Goal: Task Accomplishment & Management: Use online tool/utility

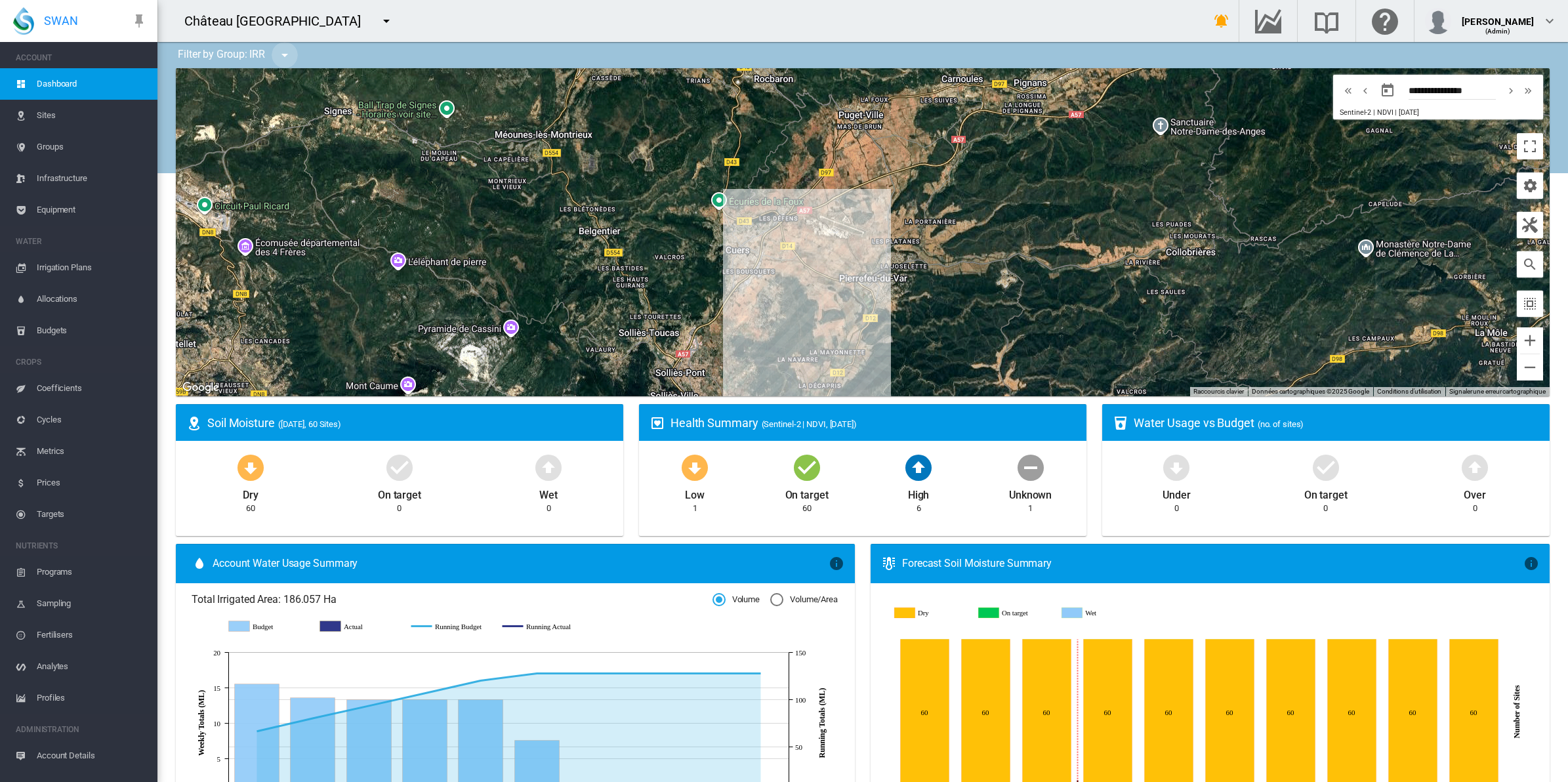
click at [280, 51] on md-icon "icon-menu-down" at bounding box center [285, 55] width 16 height 16
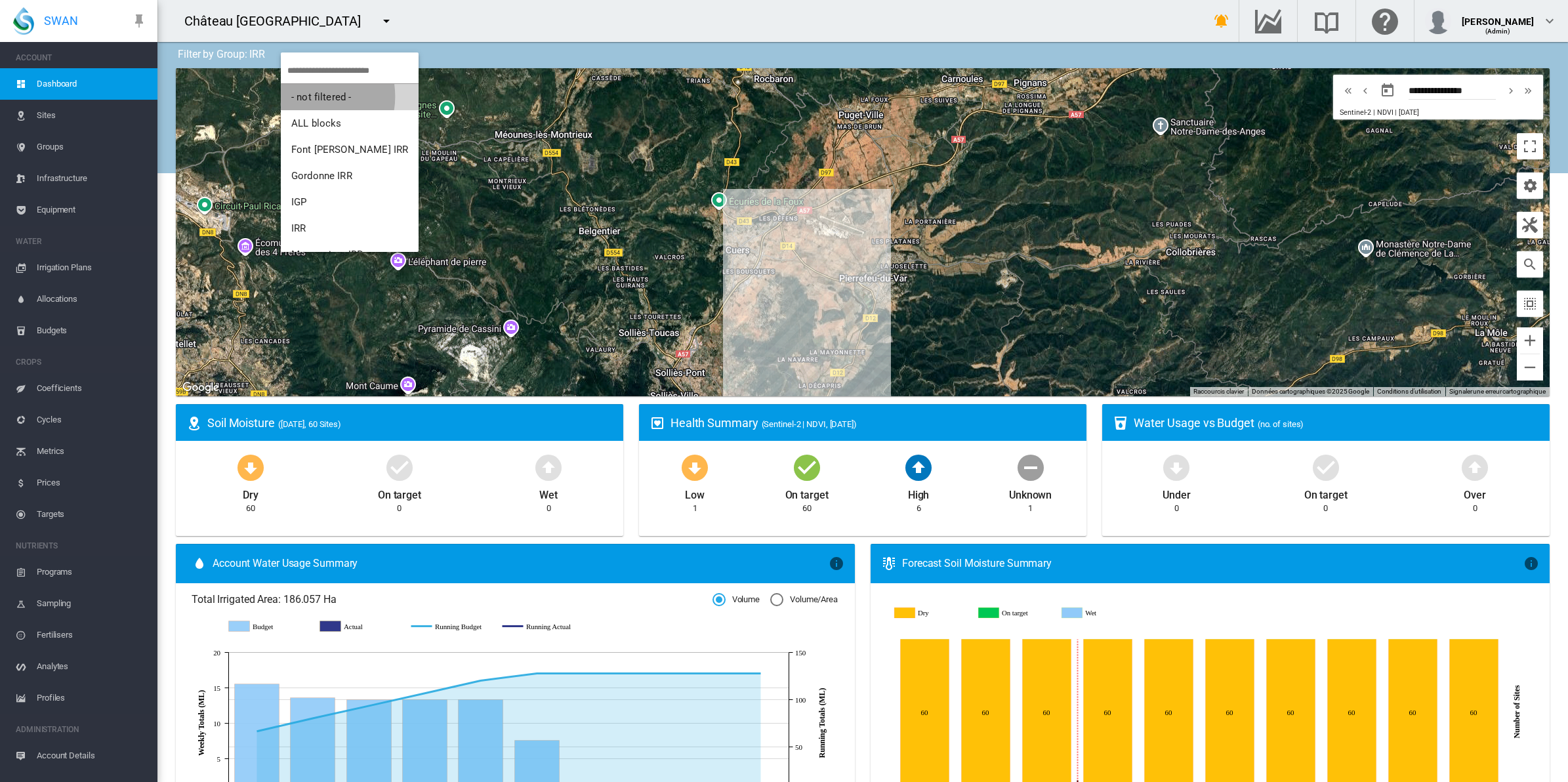
click at [306, 96] on span "- not filtered -" at bounding box center [321, 97] width 60 height 12
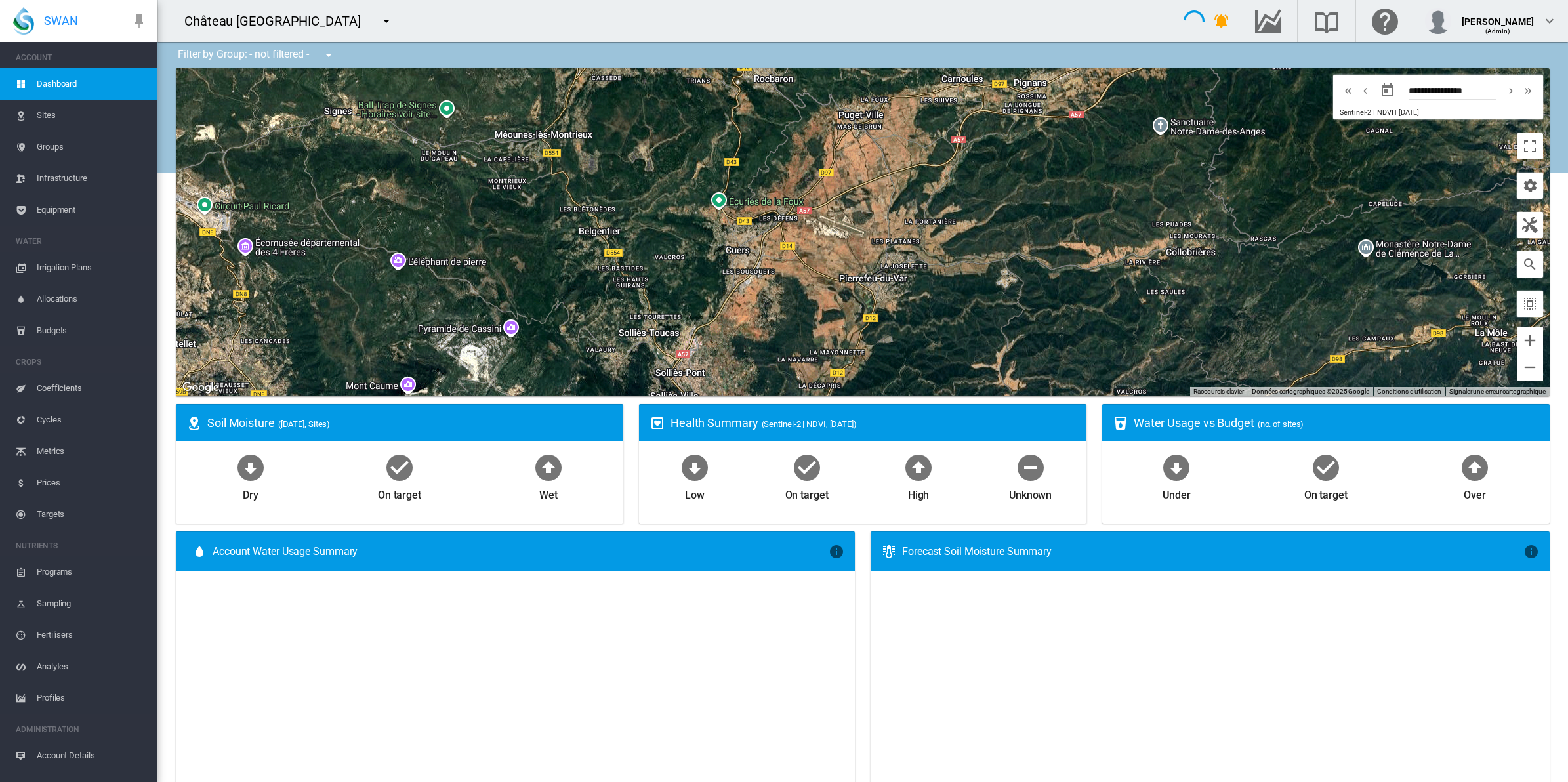
click at [60, 202] on span "Equipment" at bounding box center [92, 209] width 110 height 31
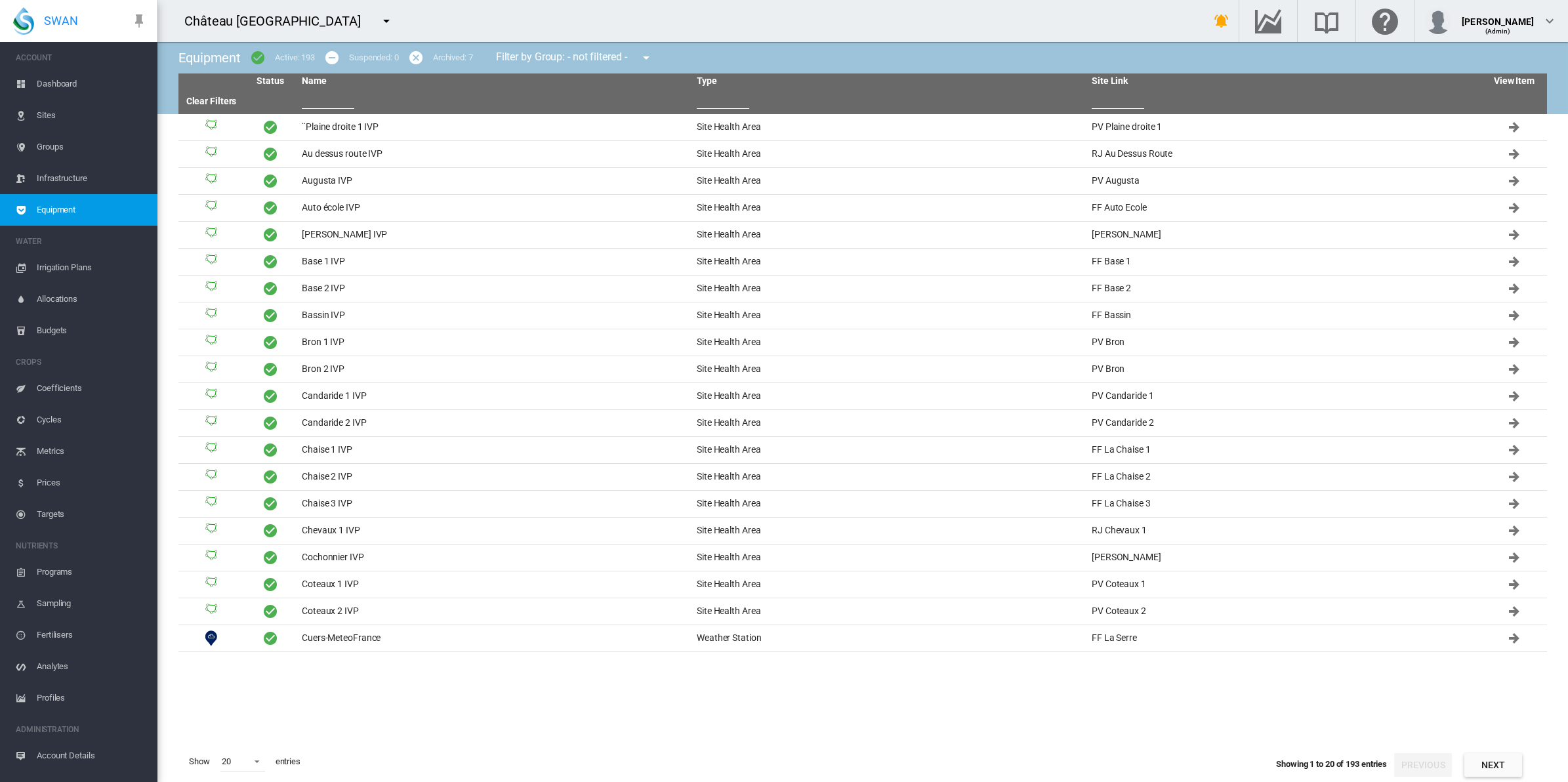
click at [723, 99] on input "text" at bounding box center [723, 98] width 53 height 19
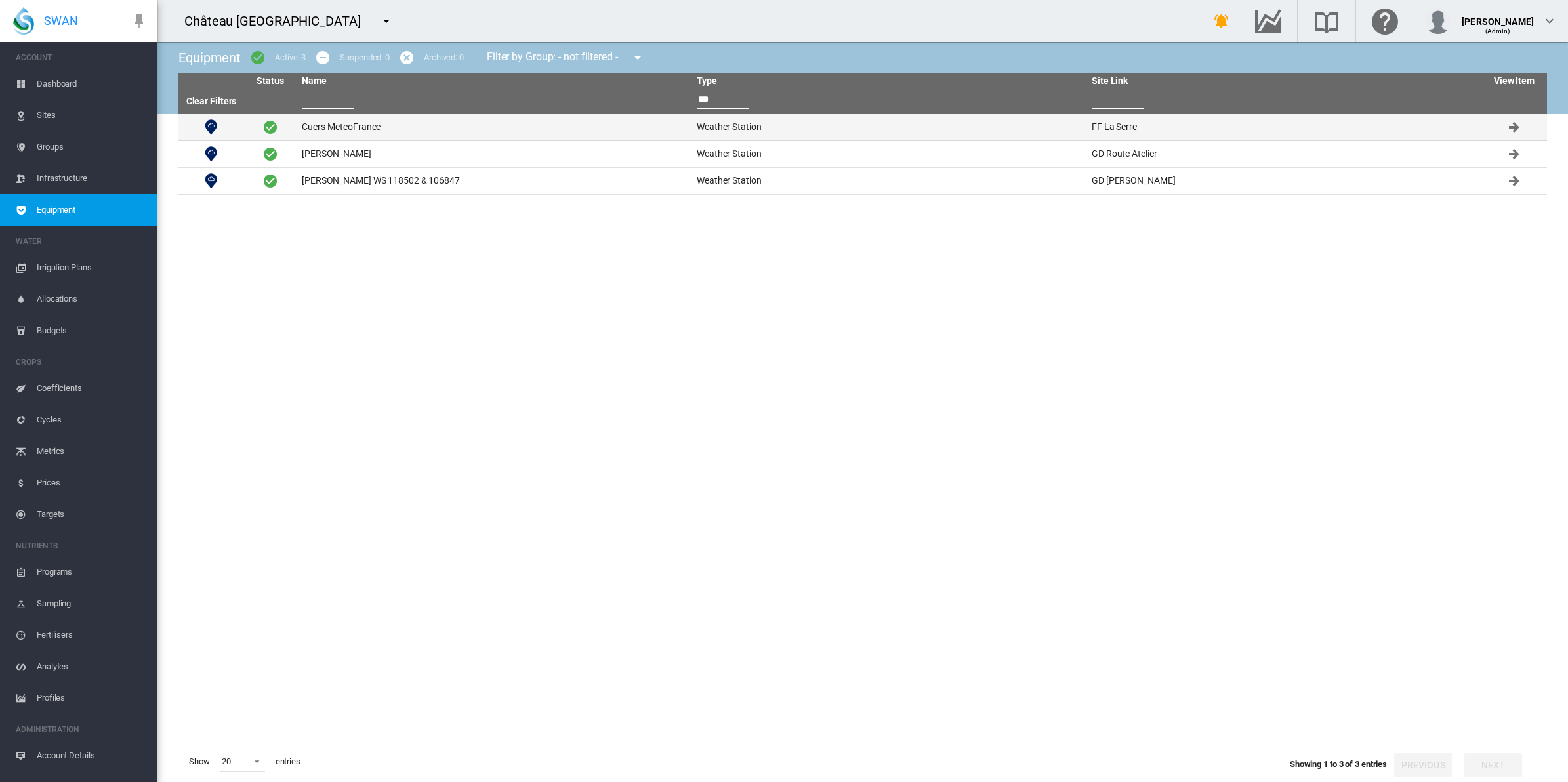
type input "***"
click at [333, 123] on td "Cuers-MeteoFrance" at bounding box center [494, 127] width 395 height 26
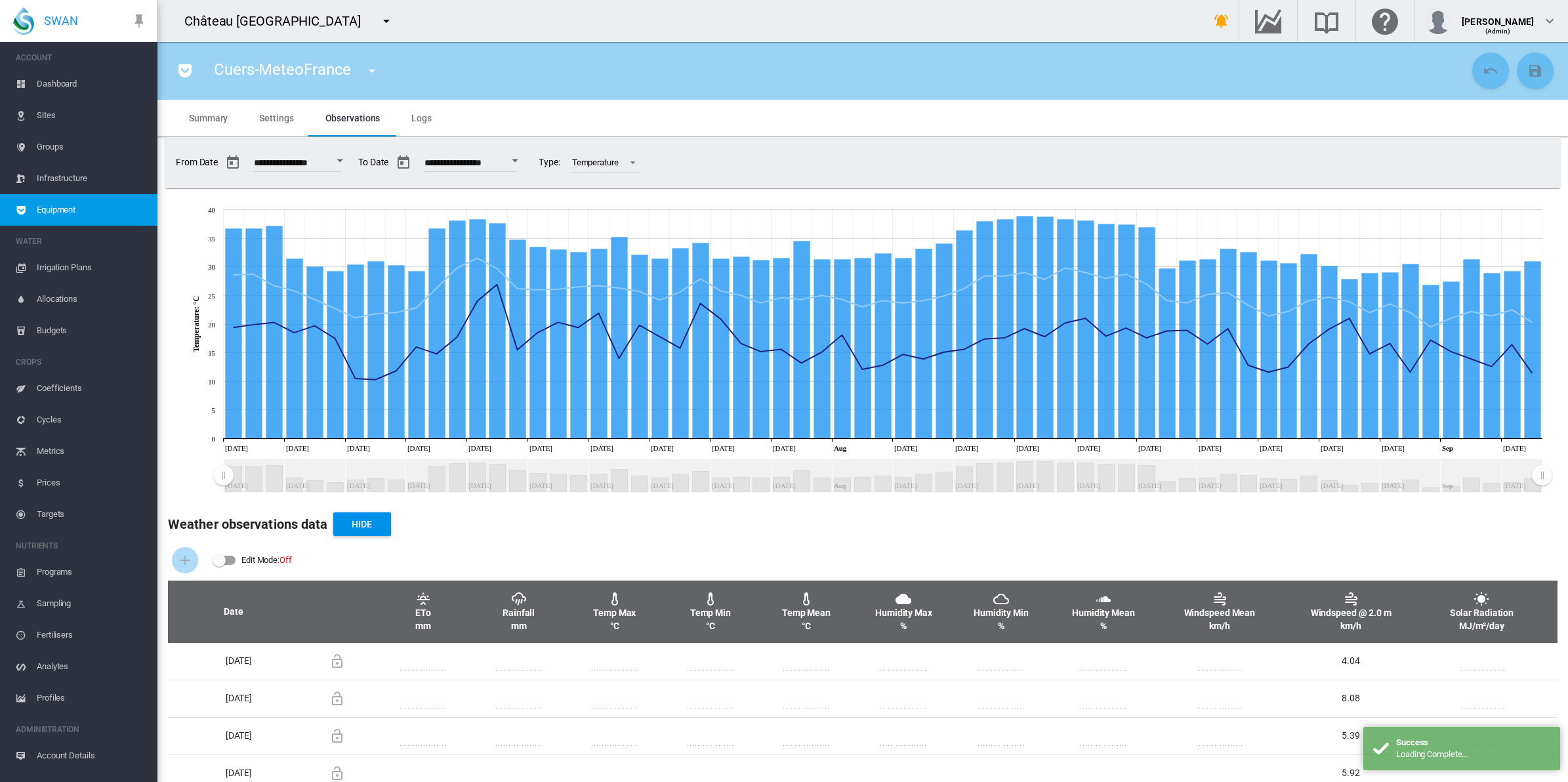
click at [272, 114] on span "Settings" at bounding box center [276, 118] width 34 height 11
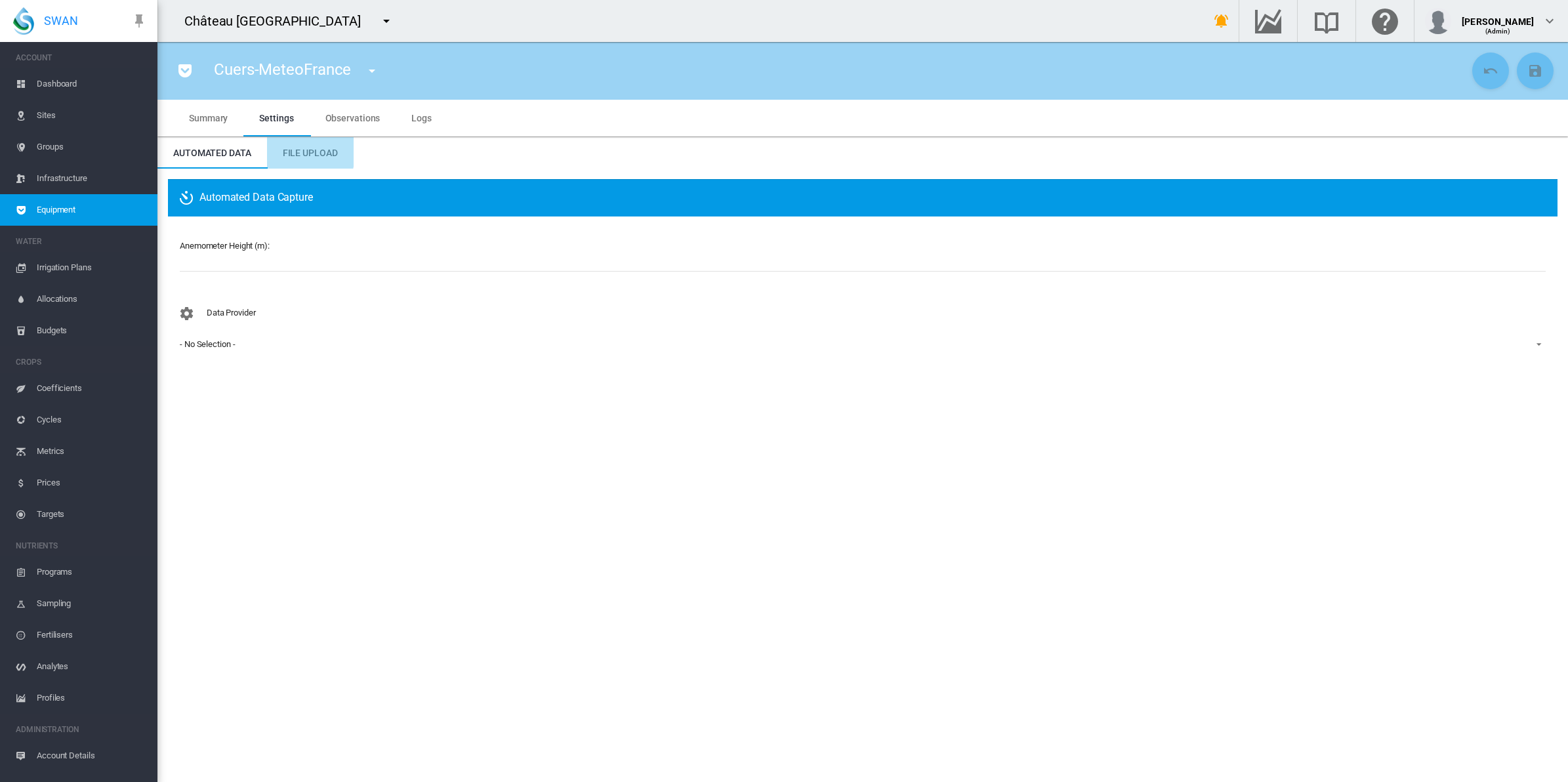
click at [299, 151] on span "File Upload" at bounding box center [310, 153] width 55 height 11
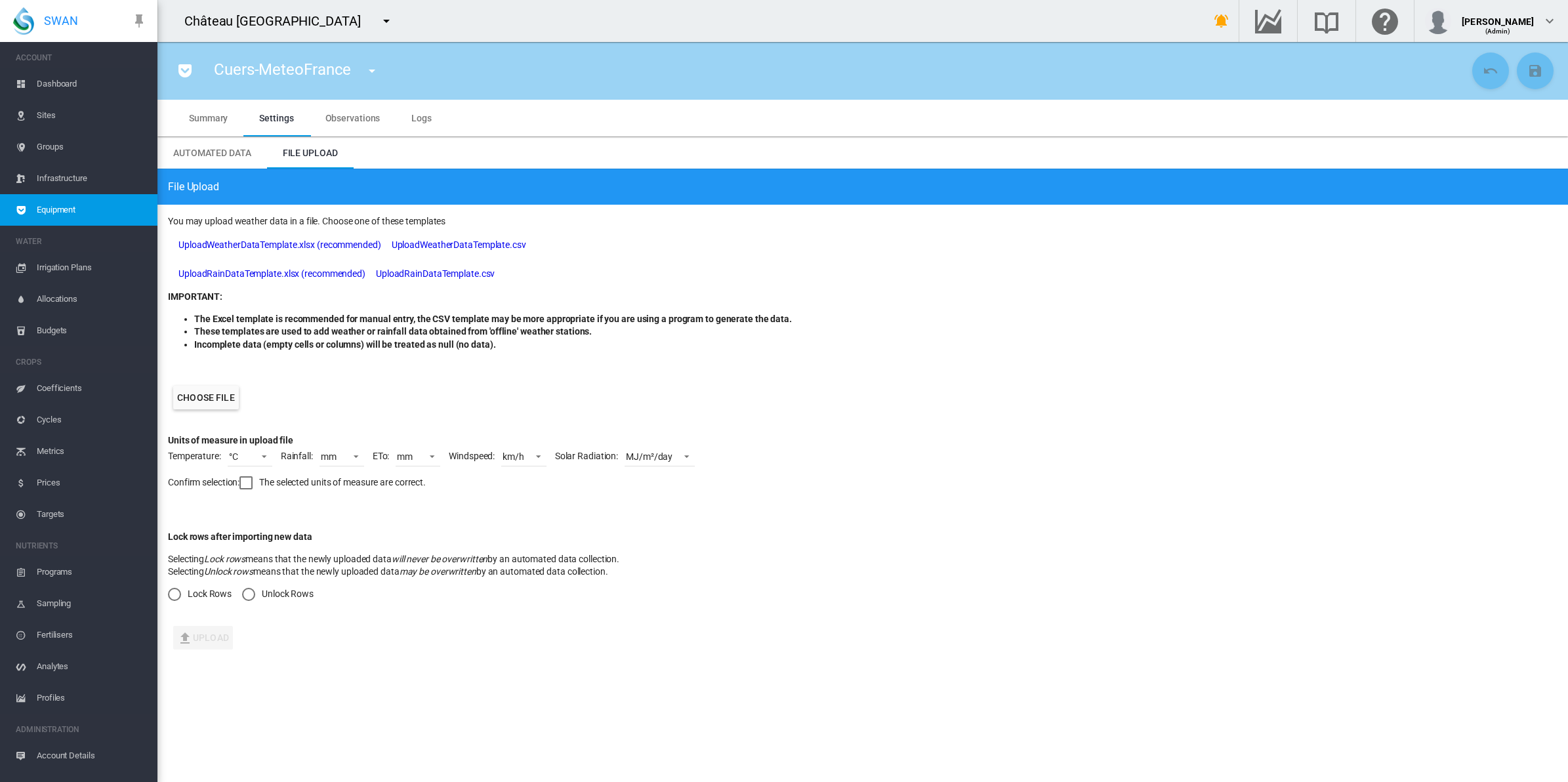
click at [198, 391] on label "Choose file" at bounding box center [206, 397] width 66 height 23
click at [0, 0] on input "Choose file" at bounding box center [0, 0] width 0 height 0
click at [536, 458] on span at bounding box center [535, 455] width 16 height 12
click at [543, 388] on md-option "m/s" at bounding box center [539, 394] width 89 height 31
click at [247, 482] on div at bounding box center [246, 483] width 13 height 13
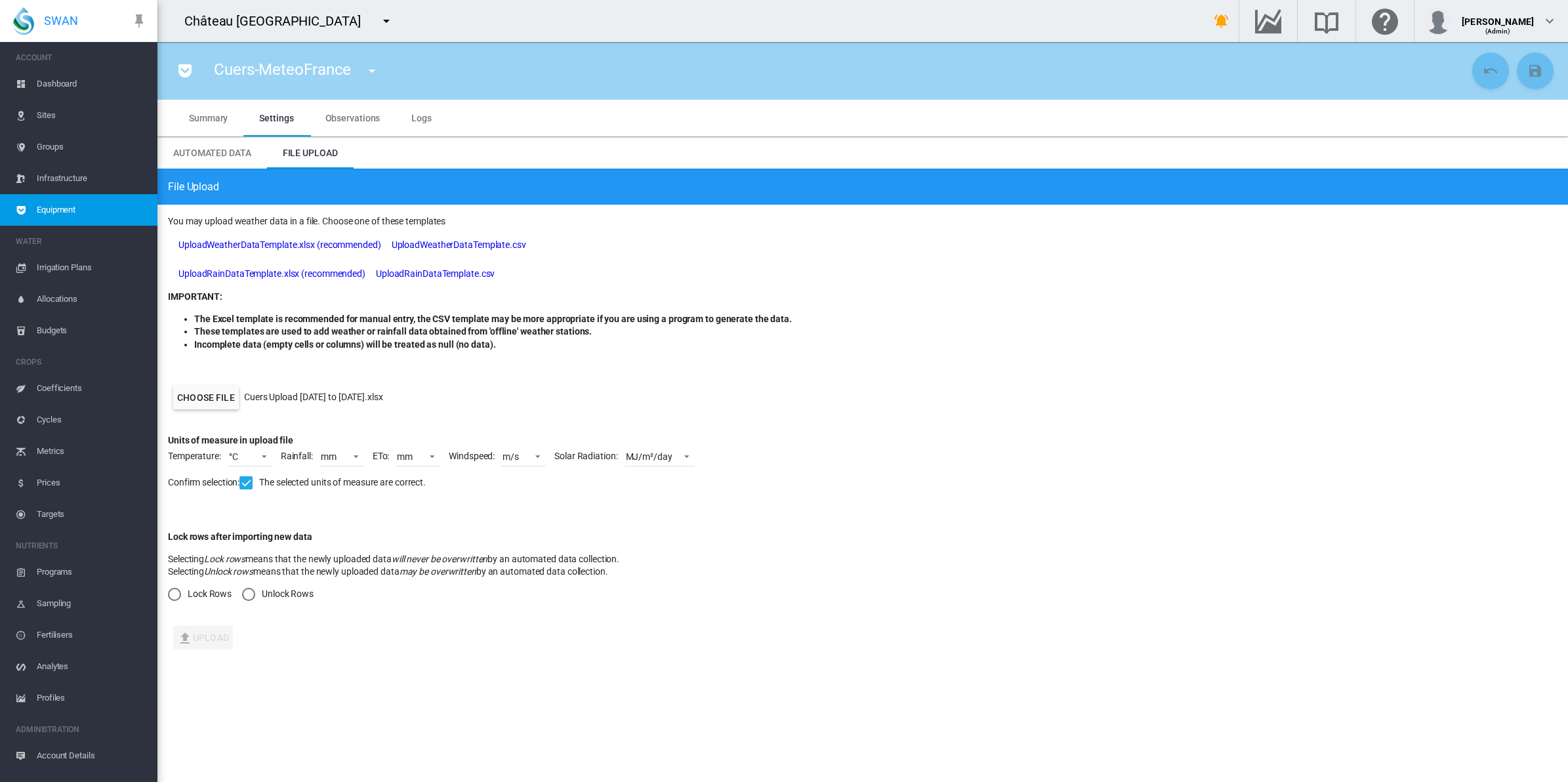
click at [244, 596] on div "Unlock Rows" at bounding box center [249, 594] width 13 height 13
click at [212, 633] on button "Upload" at bounding box center [203, 637] width 60 height 23
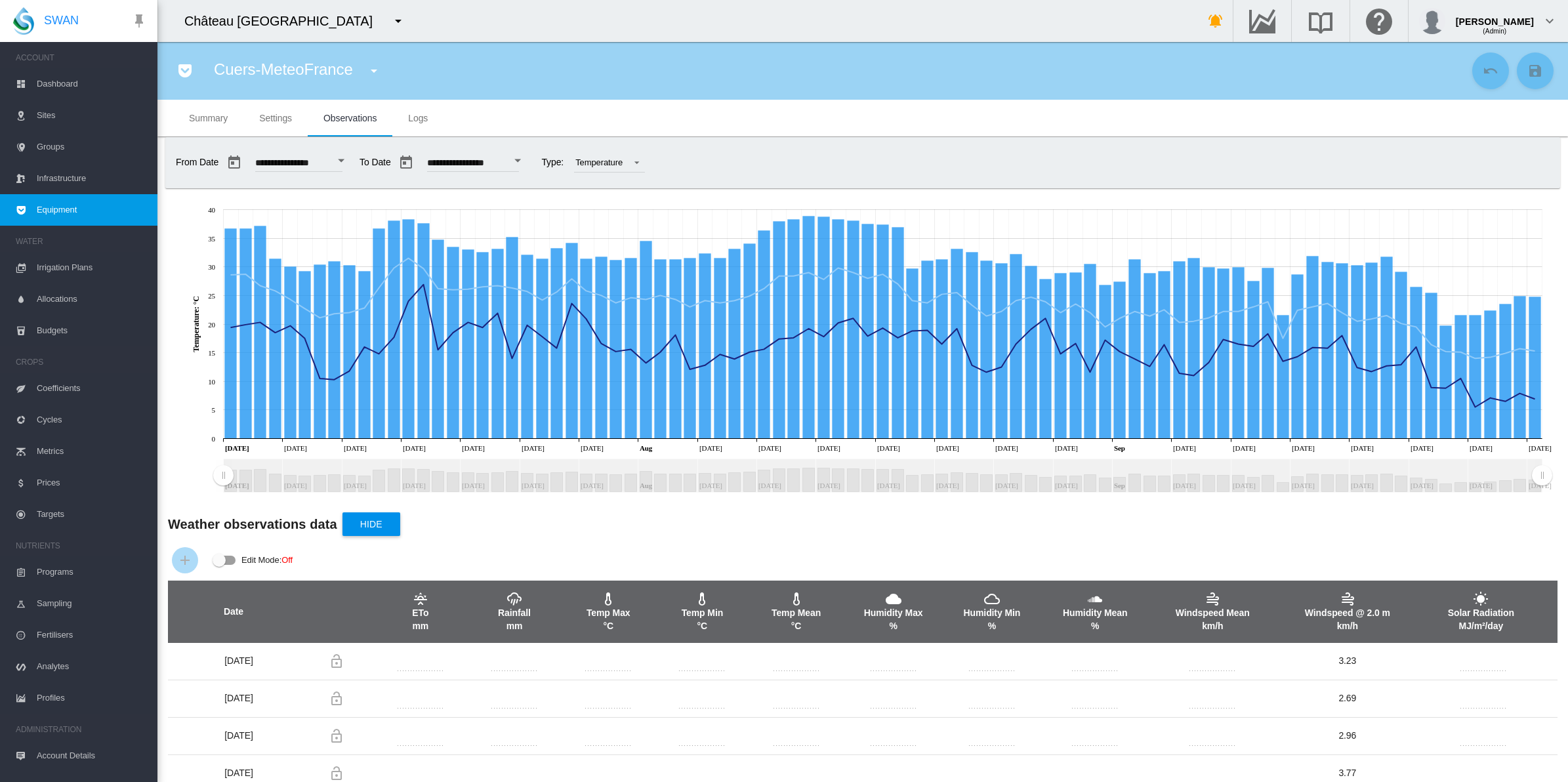
click at [236, 160] on button "button" at bounding box center [234, 162] width 26 height 26
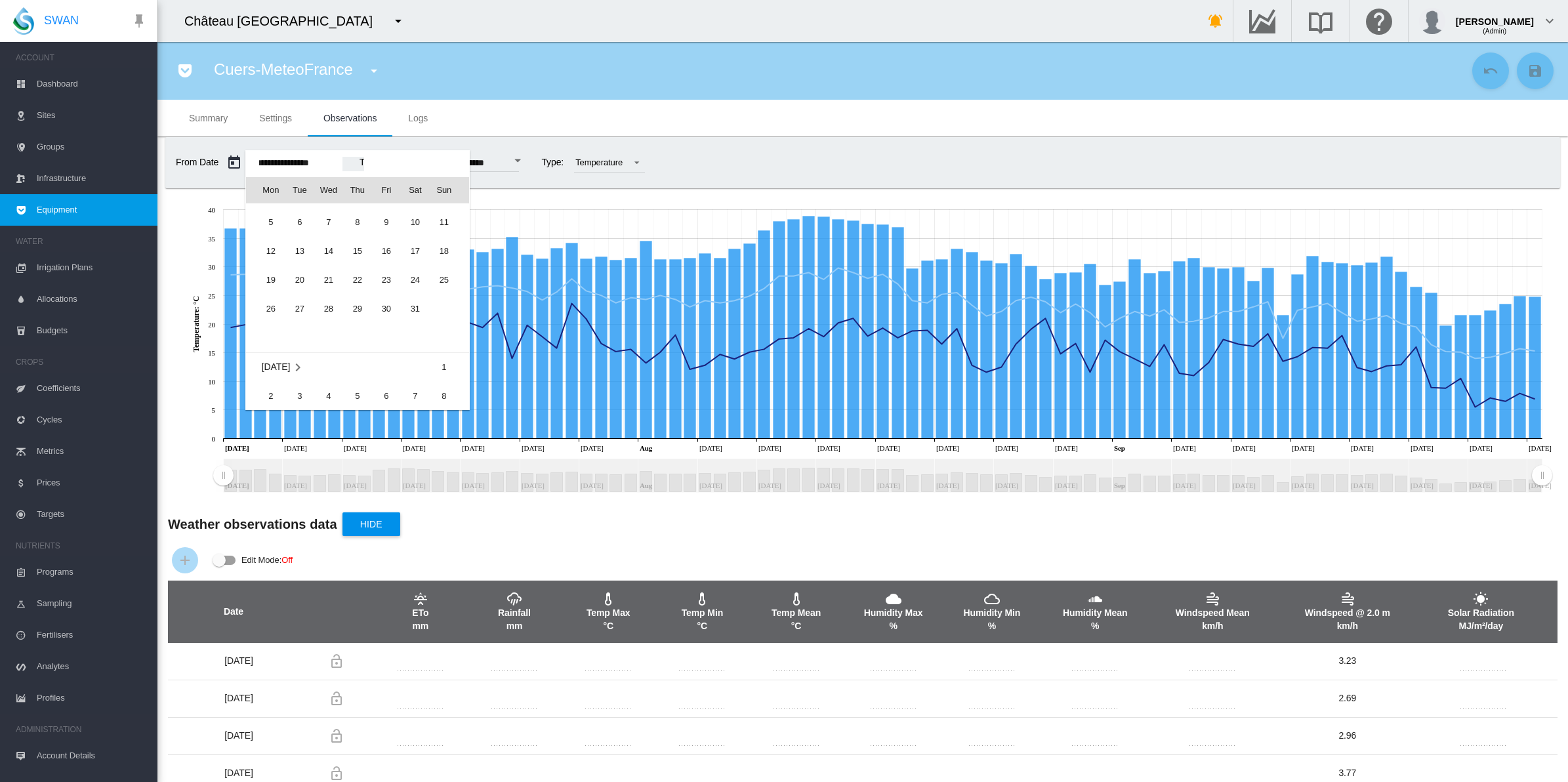
scroll to position [32000, 0]
click at [279, 368] on span "Jun 2025" at bounding box center [276, 373] width 28 height 11
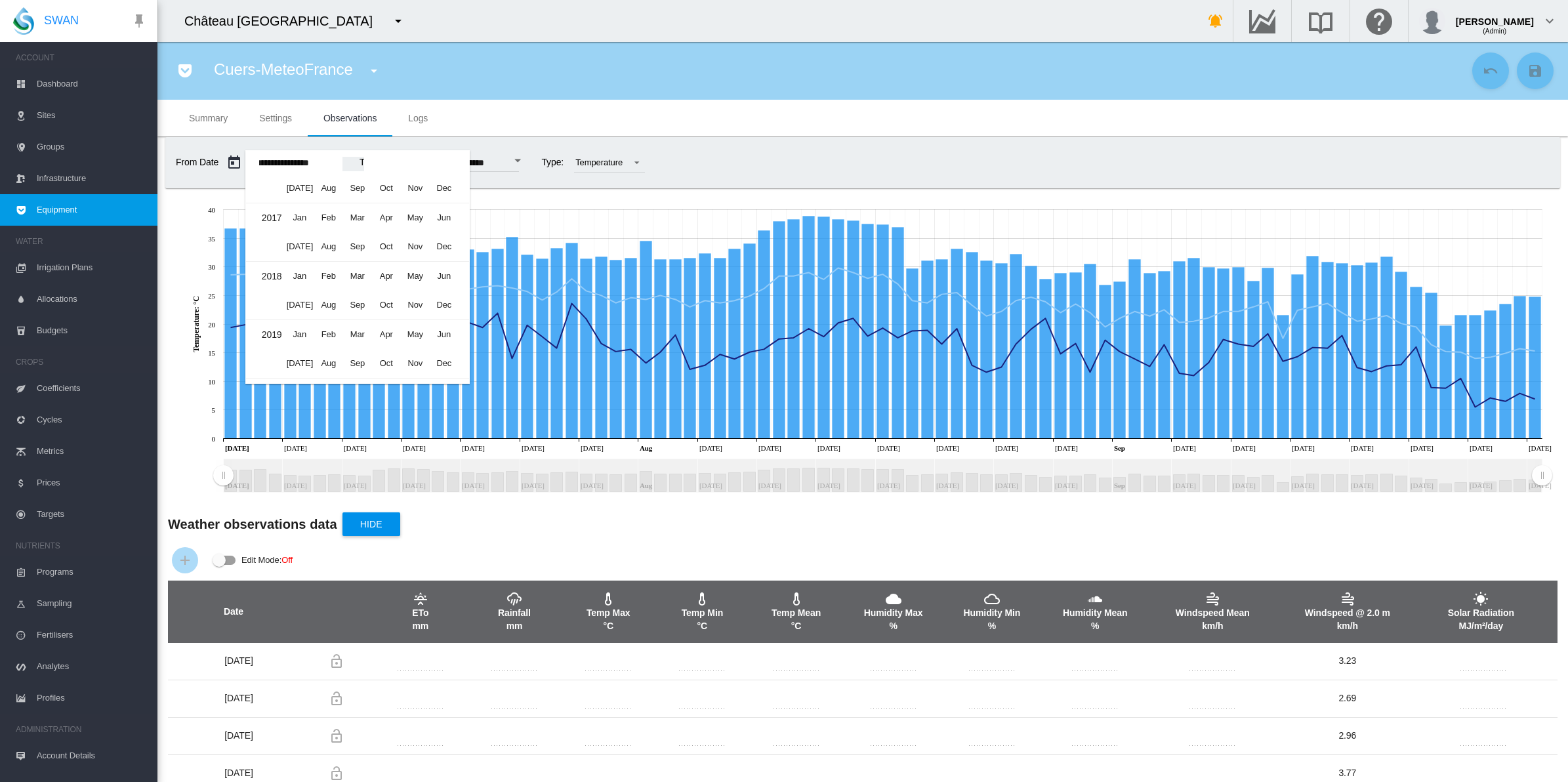
scroll to position [410, 0]
click at [298, 303] on span "Jan" at bounding box center [300, 305] width 26 height 26
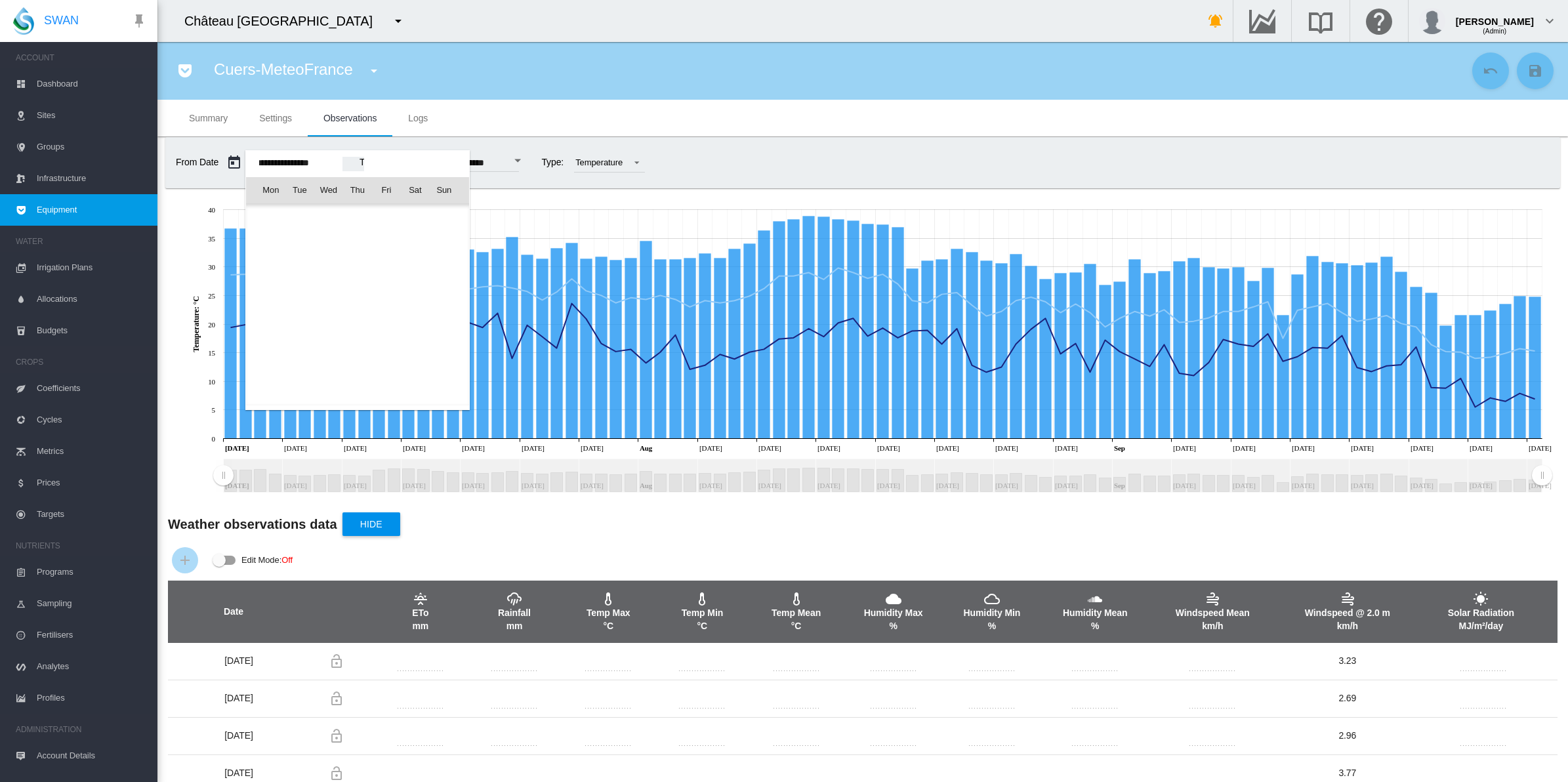
scroll to position [18771, 0]
click at [298, 248] on span "1" at bounding box center [300, 247] width 26 height 26
type input "**********"
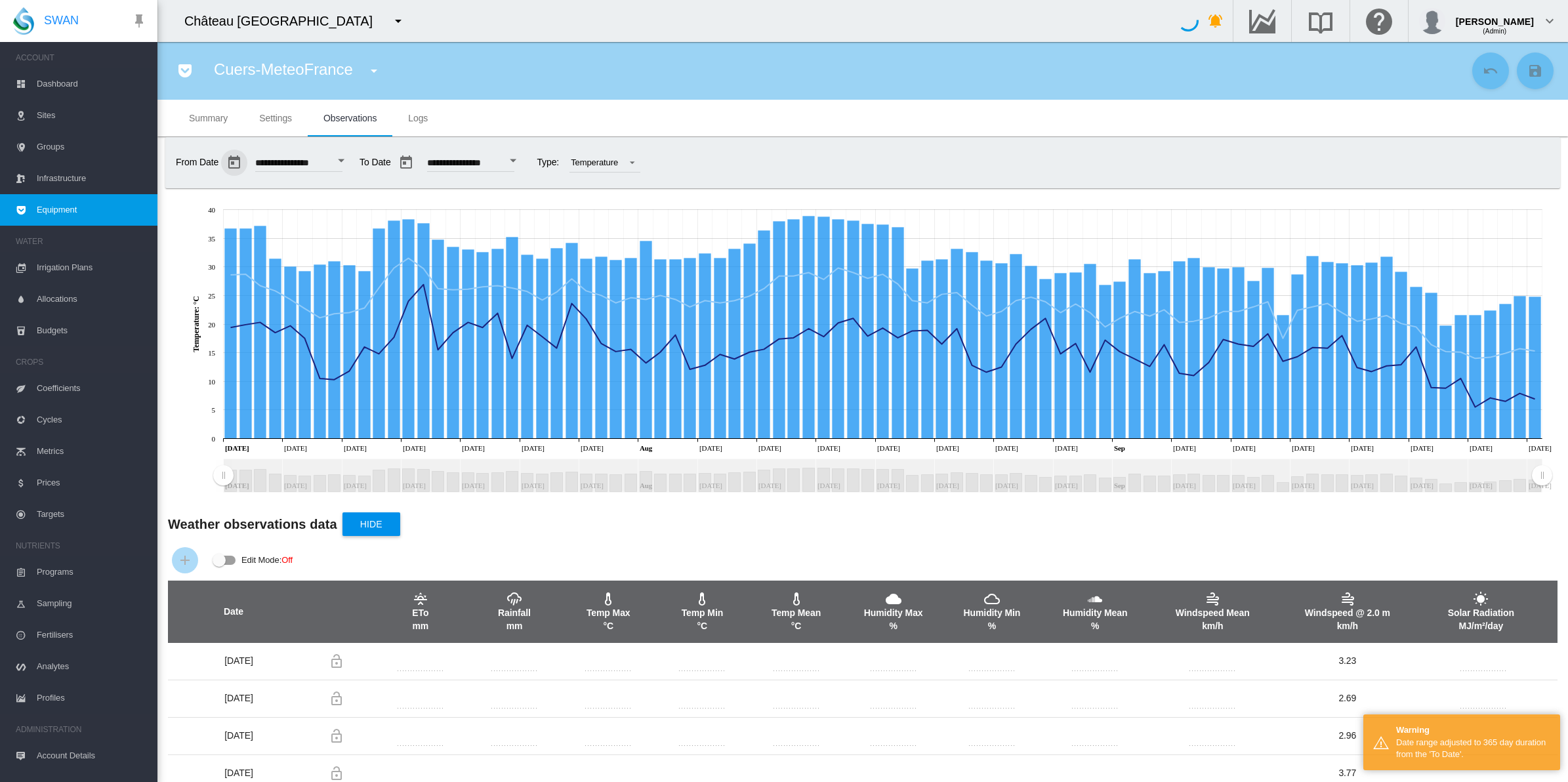
click at [419, 166] on button "button" at bounding box center [406, 162] width 26 height 26
click at [512, 158] on div at bounding box center [784, 391] width 1568 height 782
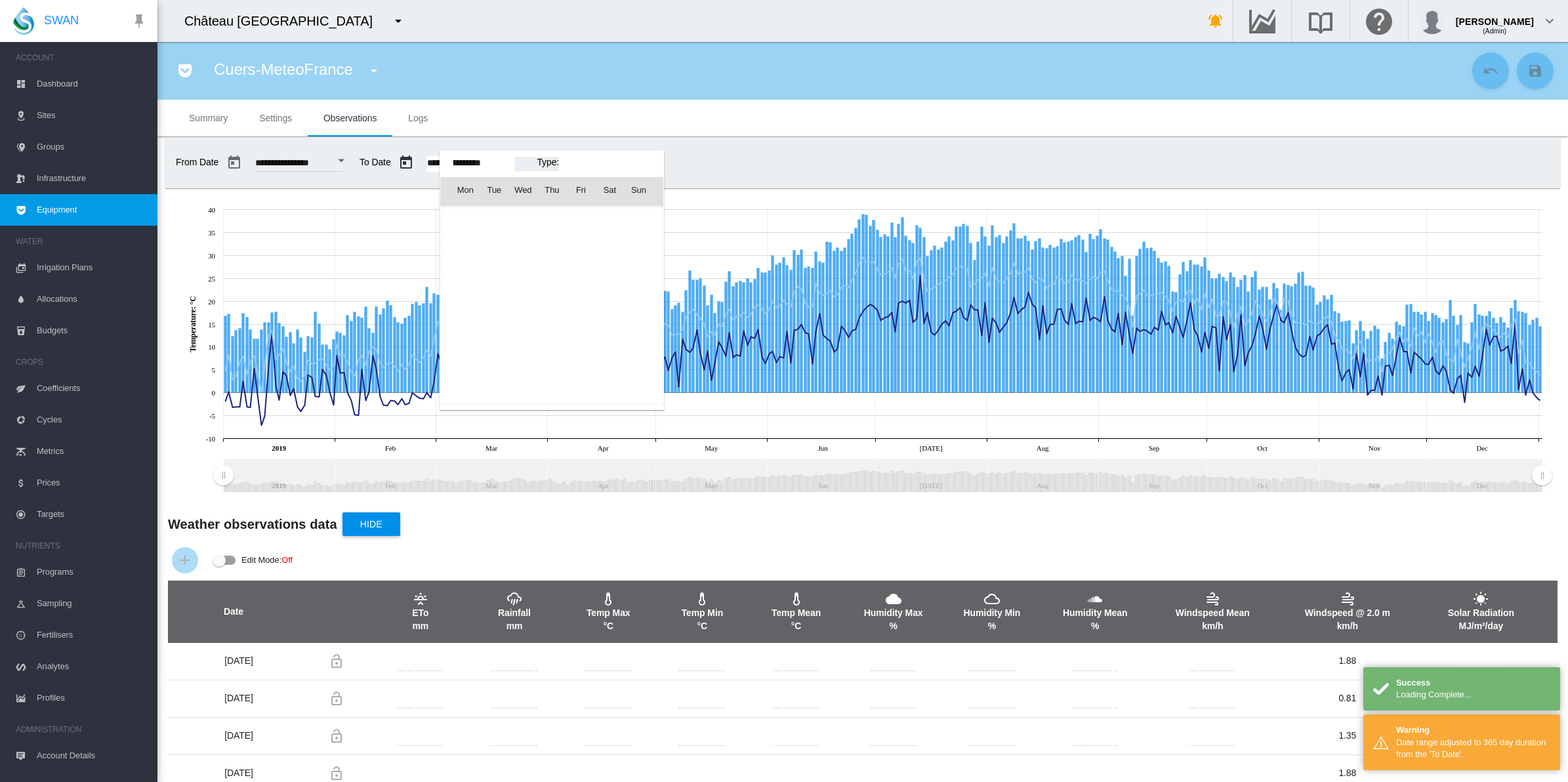
scroll to position [20857, 0]
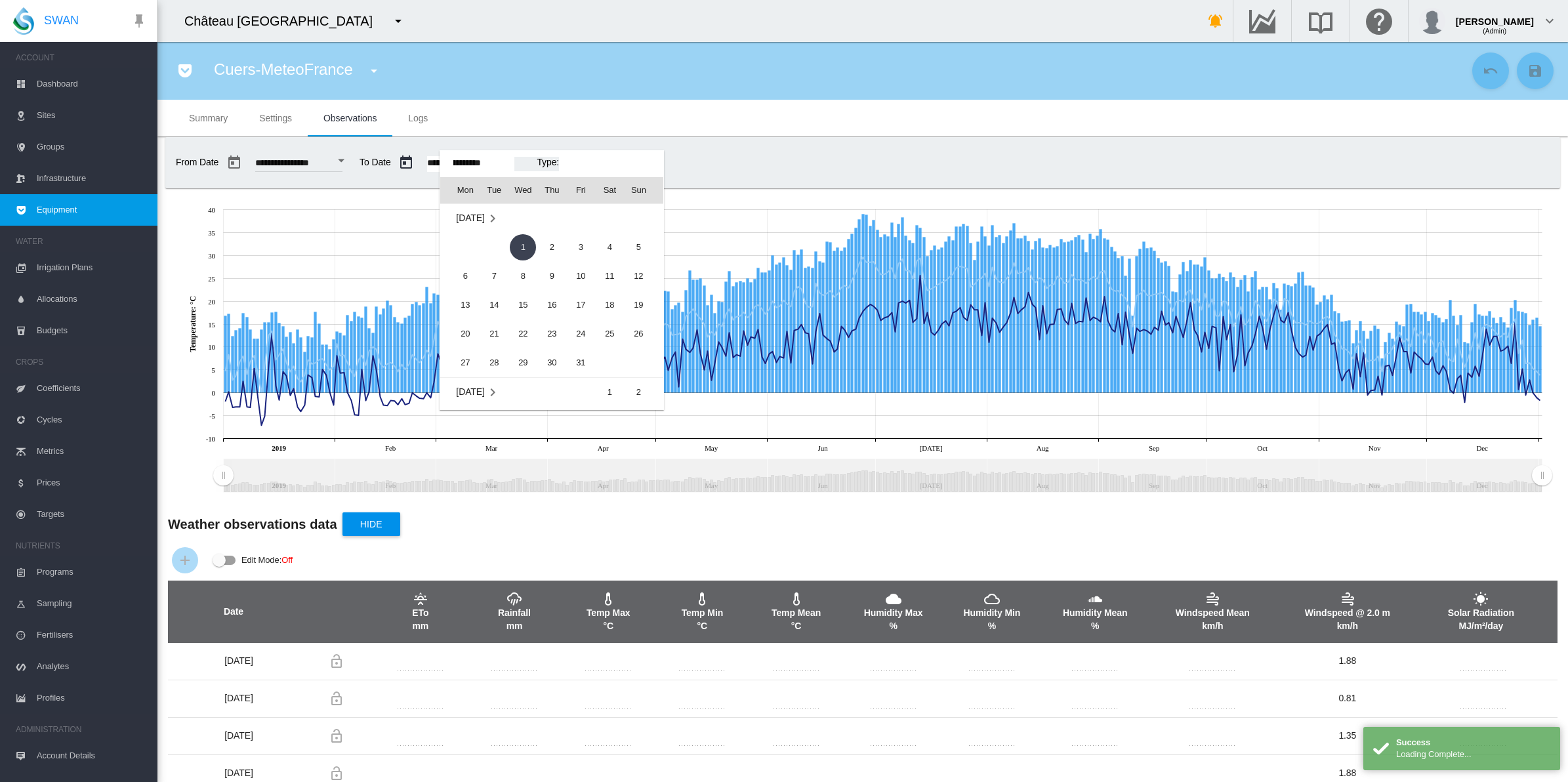
click at [482, 217] on span "Jan 2020" at bounding box center [470, 219] width 28 height 11
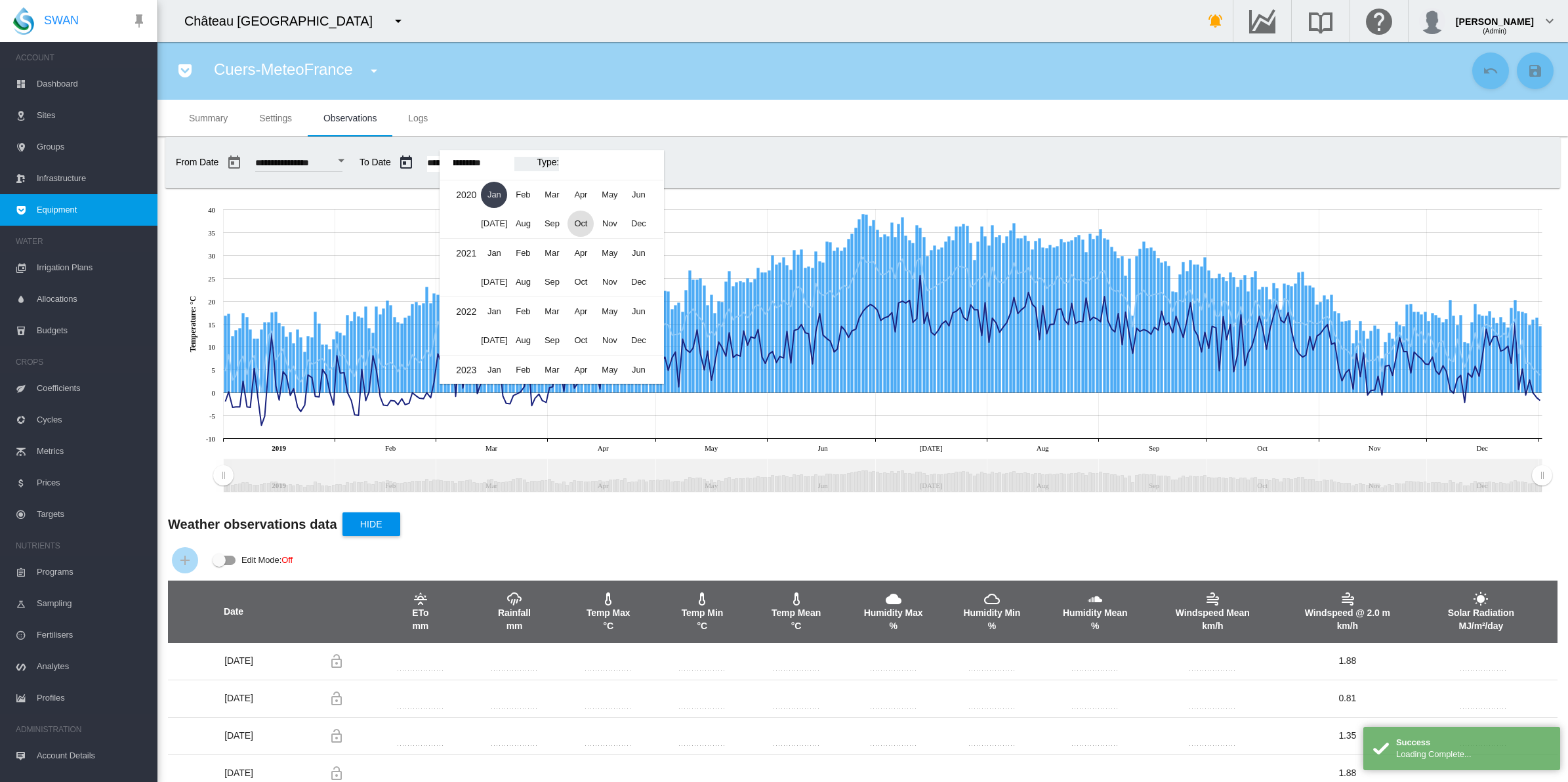
scroll to position [495, 0]
click at [644, 246] on span "Dec" at bounding box center [638, 247] width 26 height 26
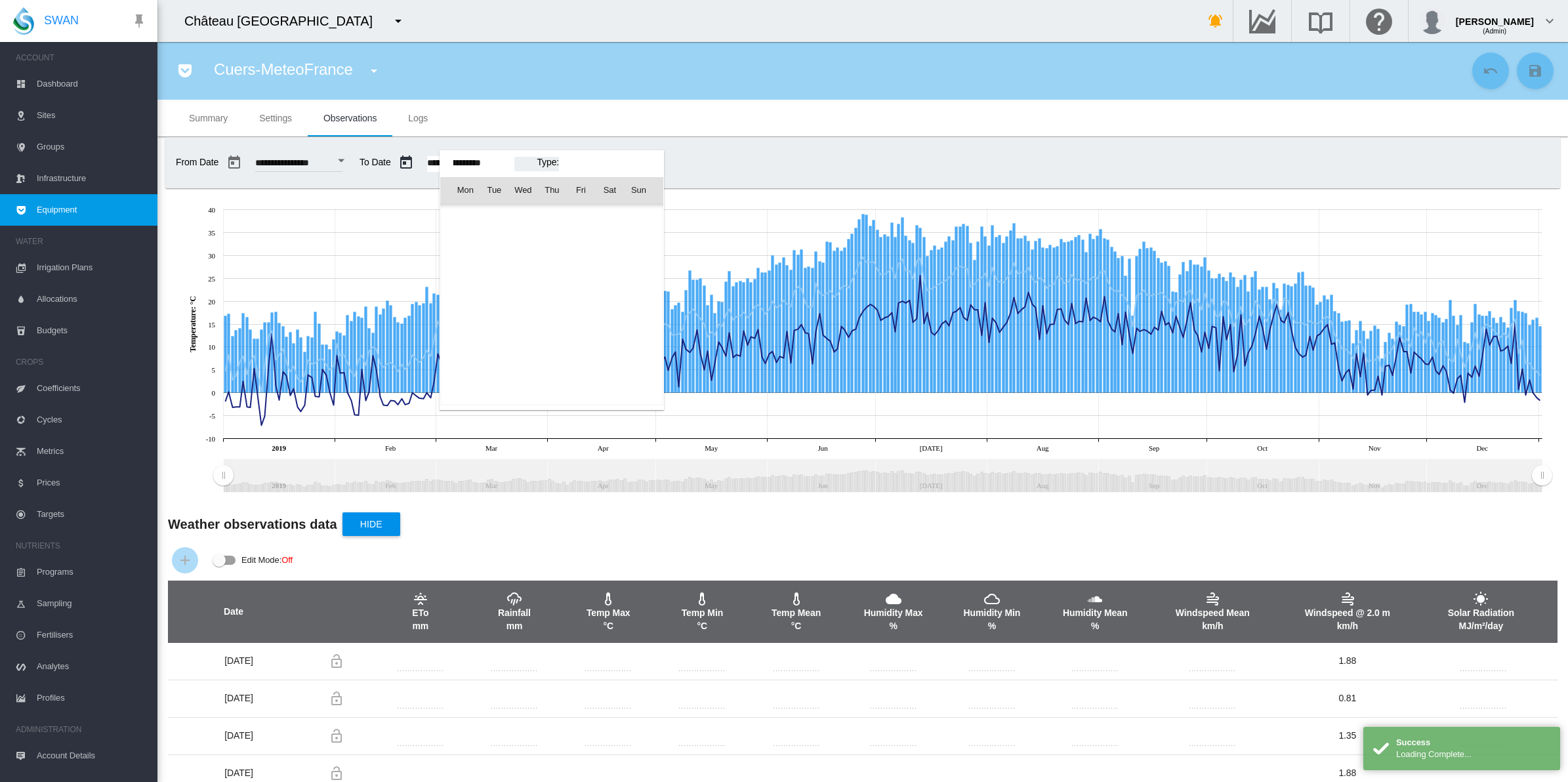
scroll to position [20683, 0]
click at [493, 361] on span "31" at bounding box center [493, 362] width 26 height 26
type input "**********"
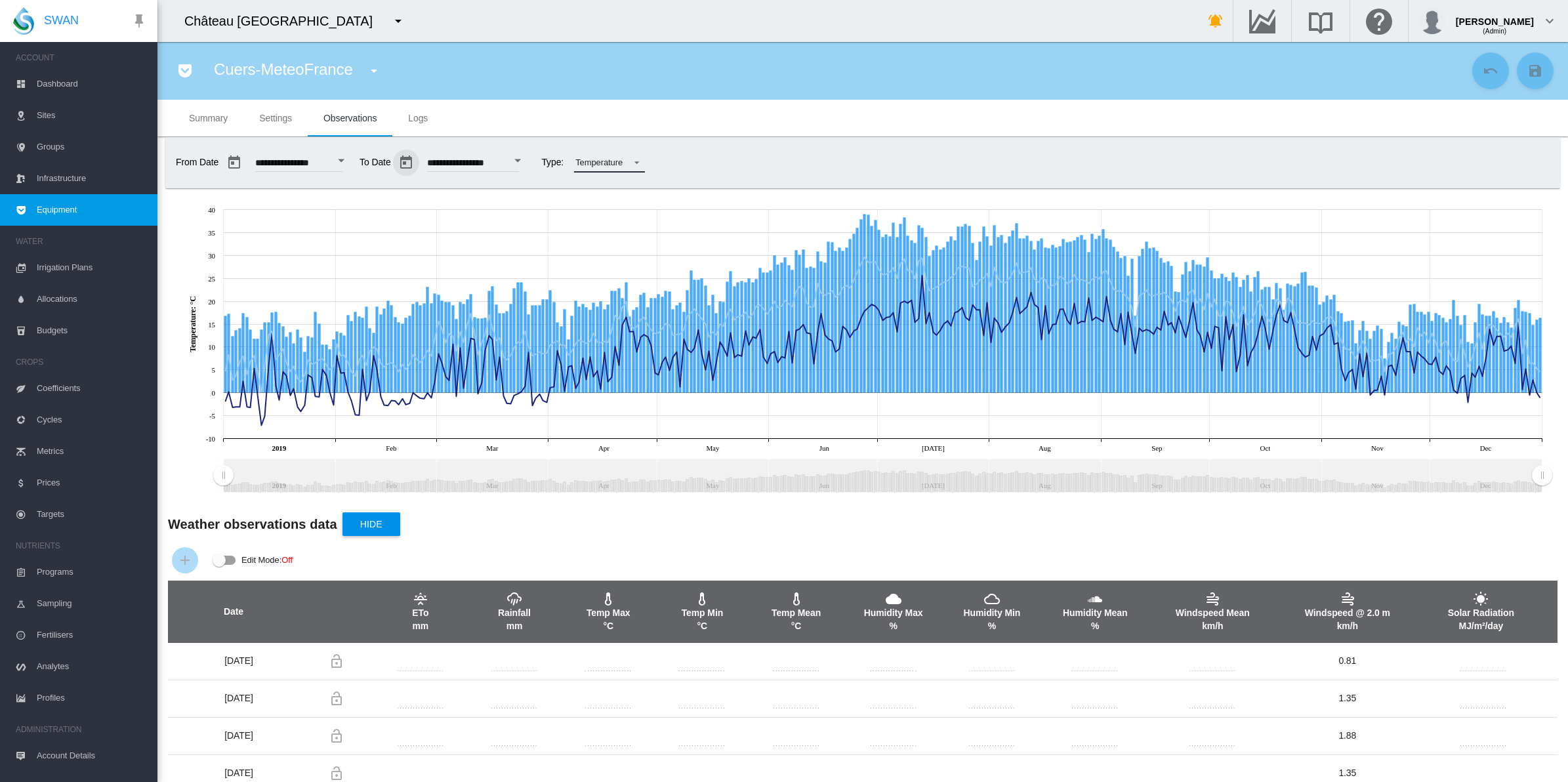
click at [641, 161] on span at bounding box center [633, 162] width 16 height 12
click at [645, 129] on div "Rainfall" at bounding box center [633, 131] width 28 height 12
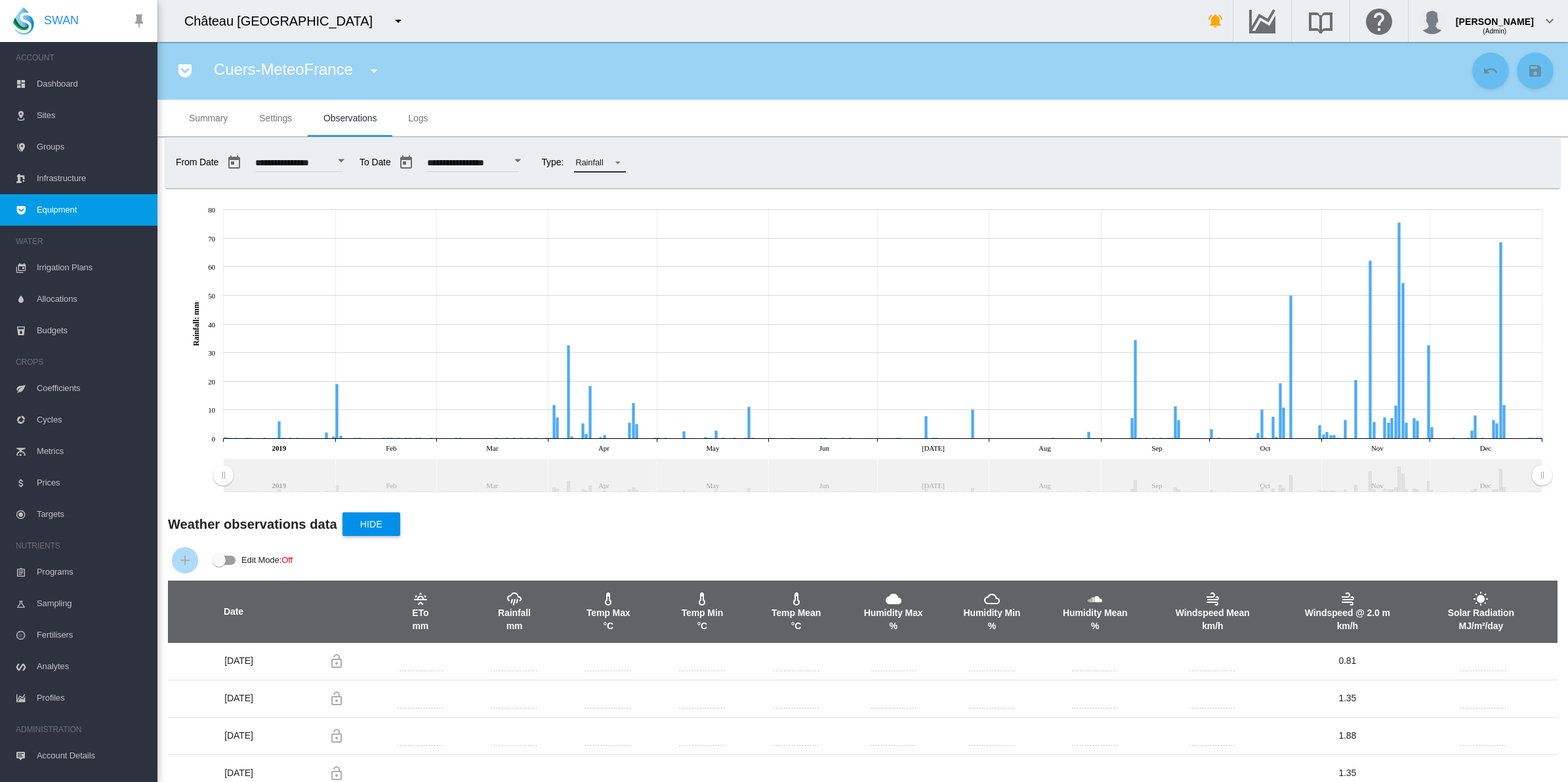
drag, startPoint x: 224, startPoint y: 476, endPoint x: 203, endPoint y: 477, distance: 21.0
click at [203, 477] on icon "JavaScript chart by amCharts 3.21.15 2019 Feb Mar Apr May Jun Jul Aug Sep Oct N…" at bounding box center [857, 346] width 1398 height 301
click at [390, 23] on md-icon "icon-menu-down" at bounding box center [399, 21] width 16 height 16
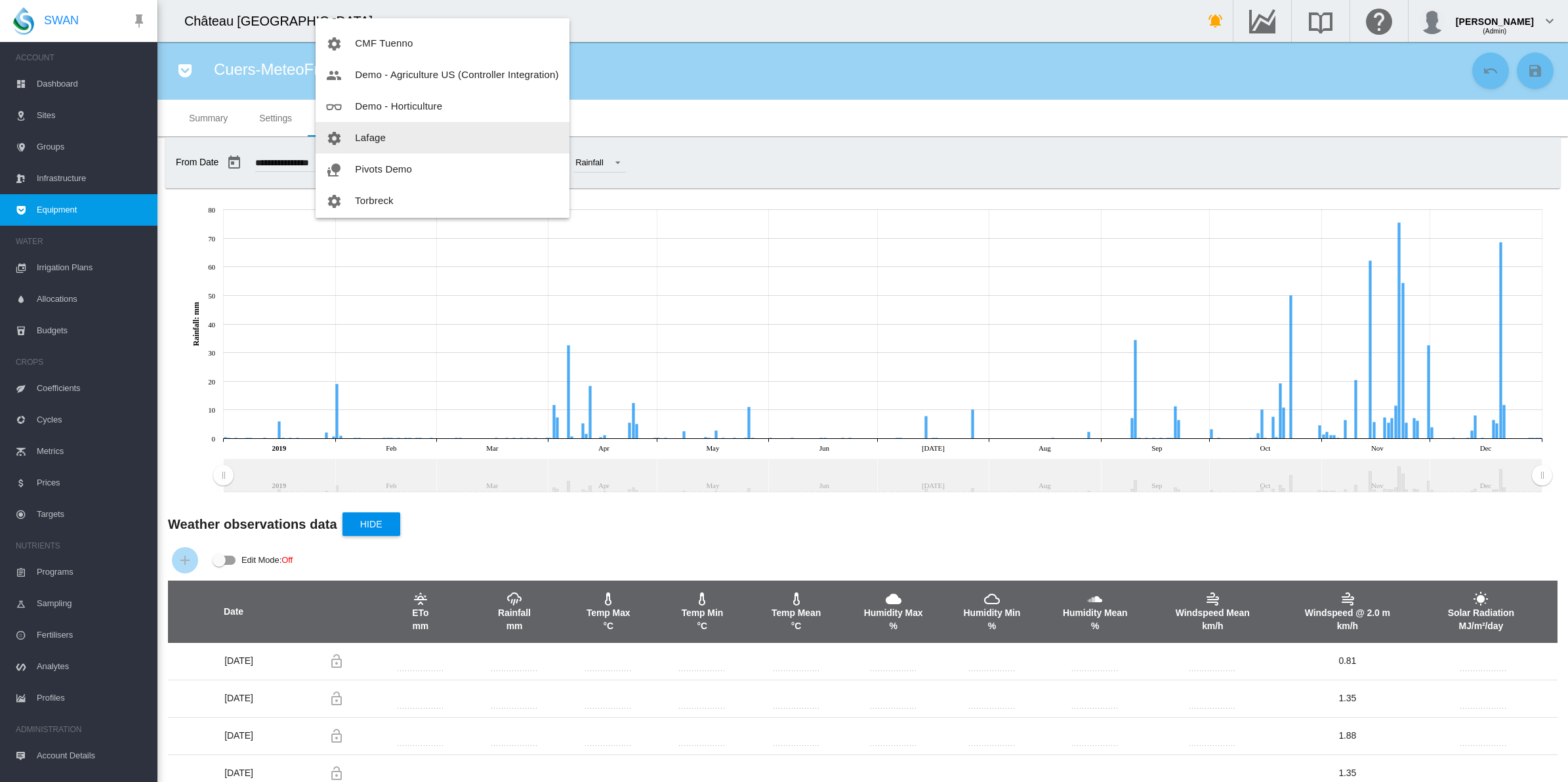
scroll to position [82, 0]
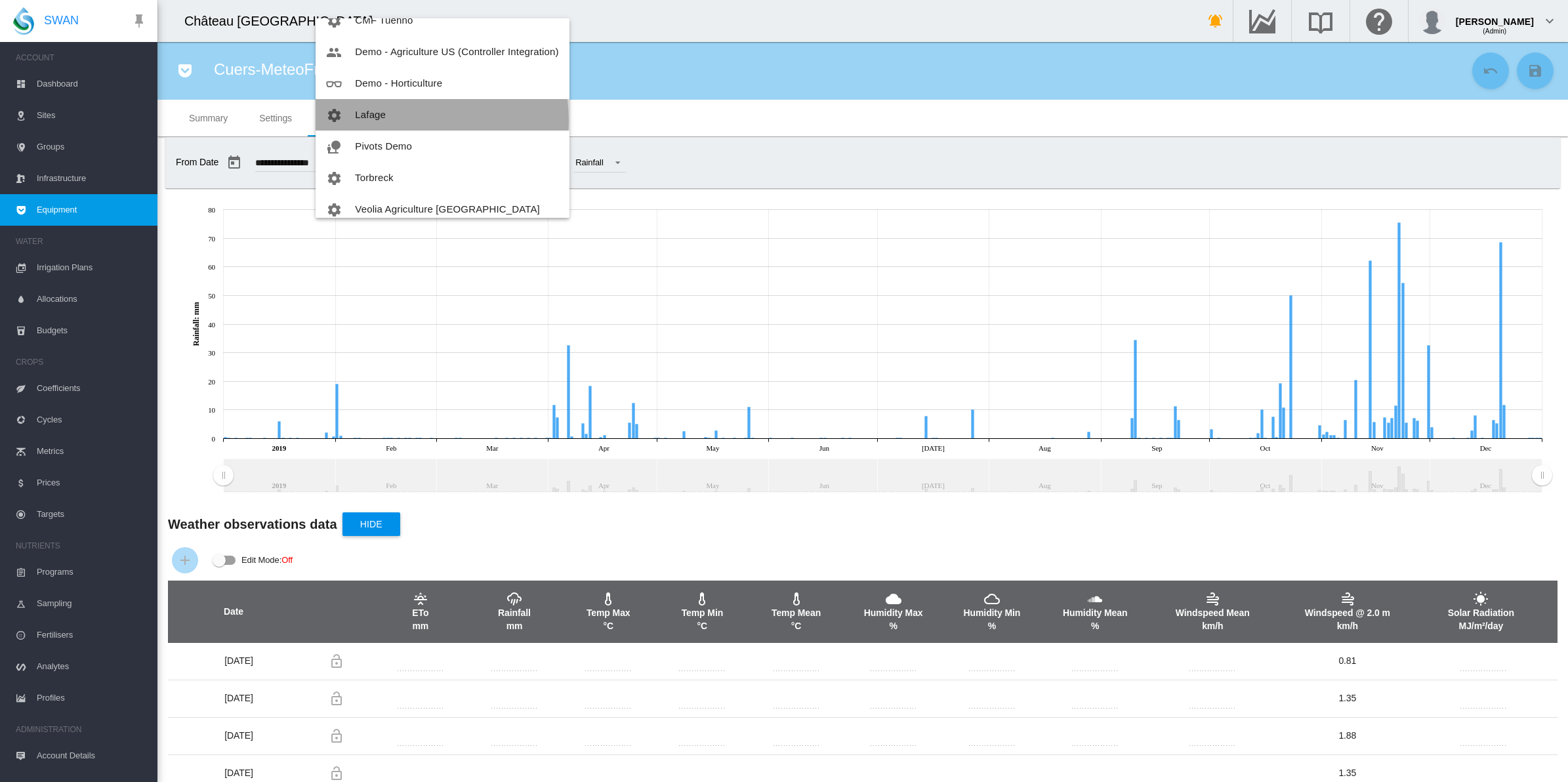
click at [407, 120] on button "Lafage" at bounding box center [443, 114] width 254 height 31
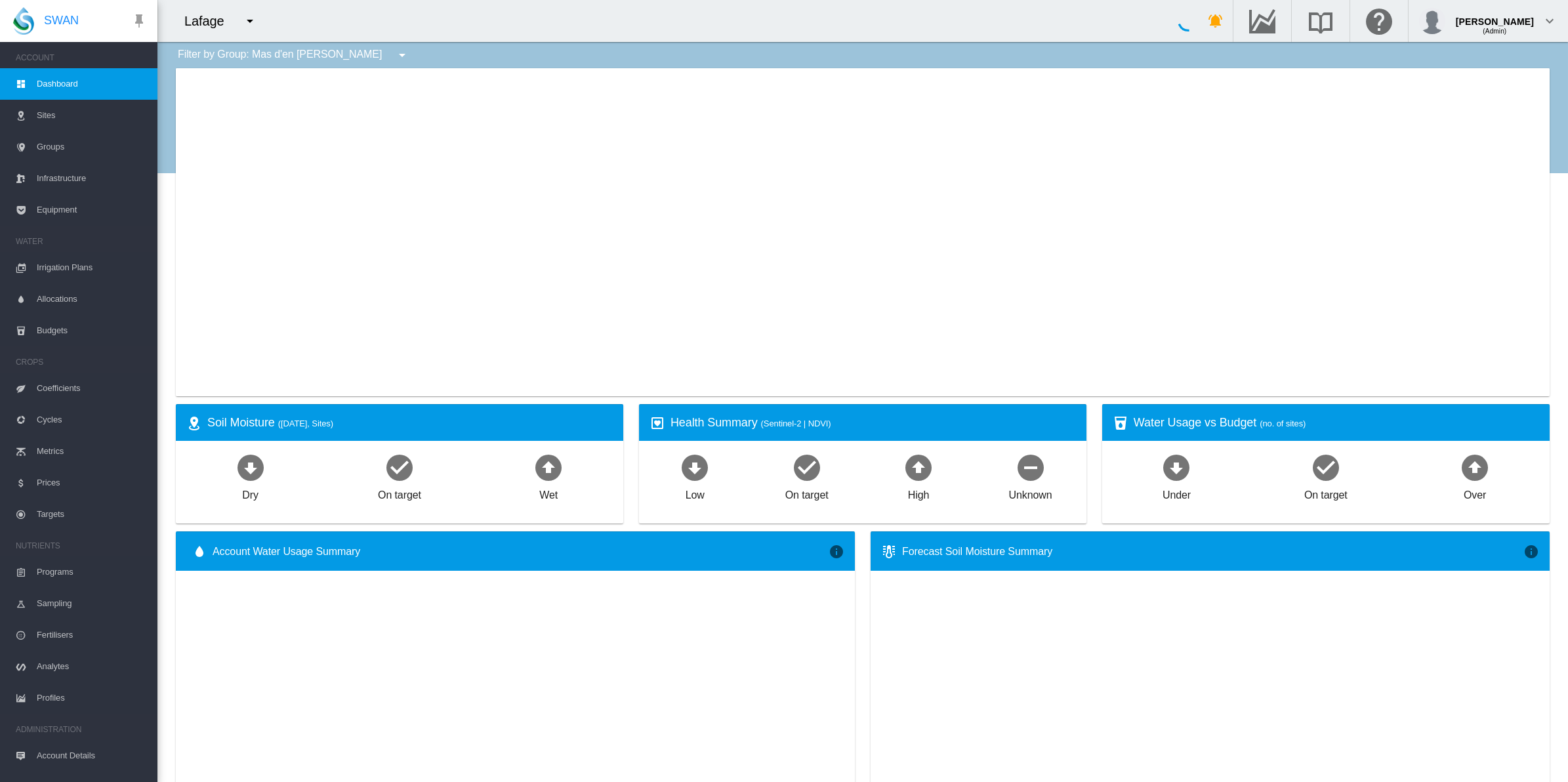
type input "**********"
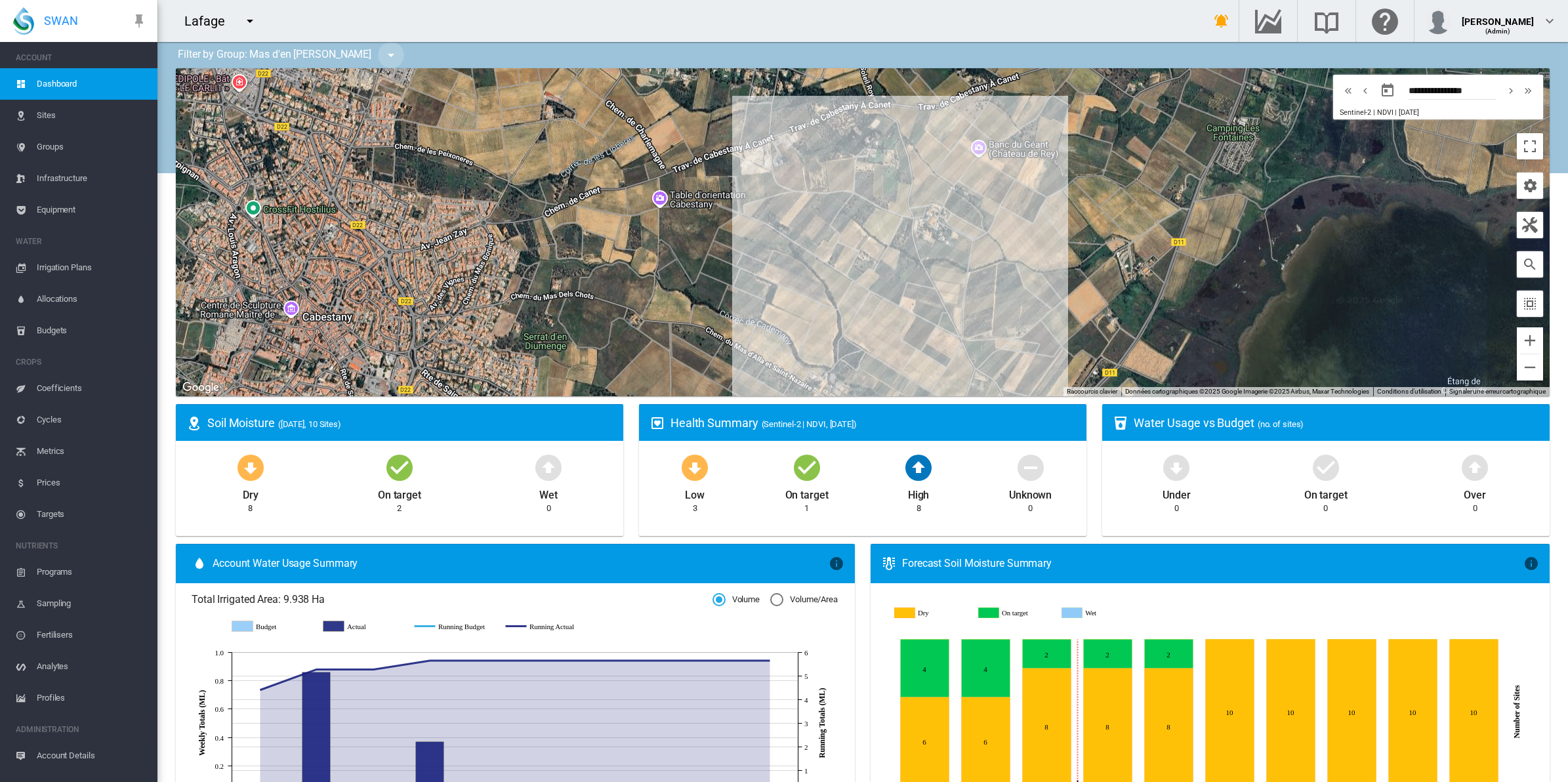
click at [383, 54] on md-icon "icon-menu-down" at bounding box center [391, 55] width 16 height 16
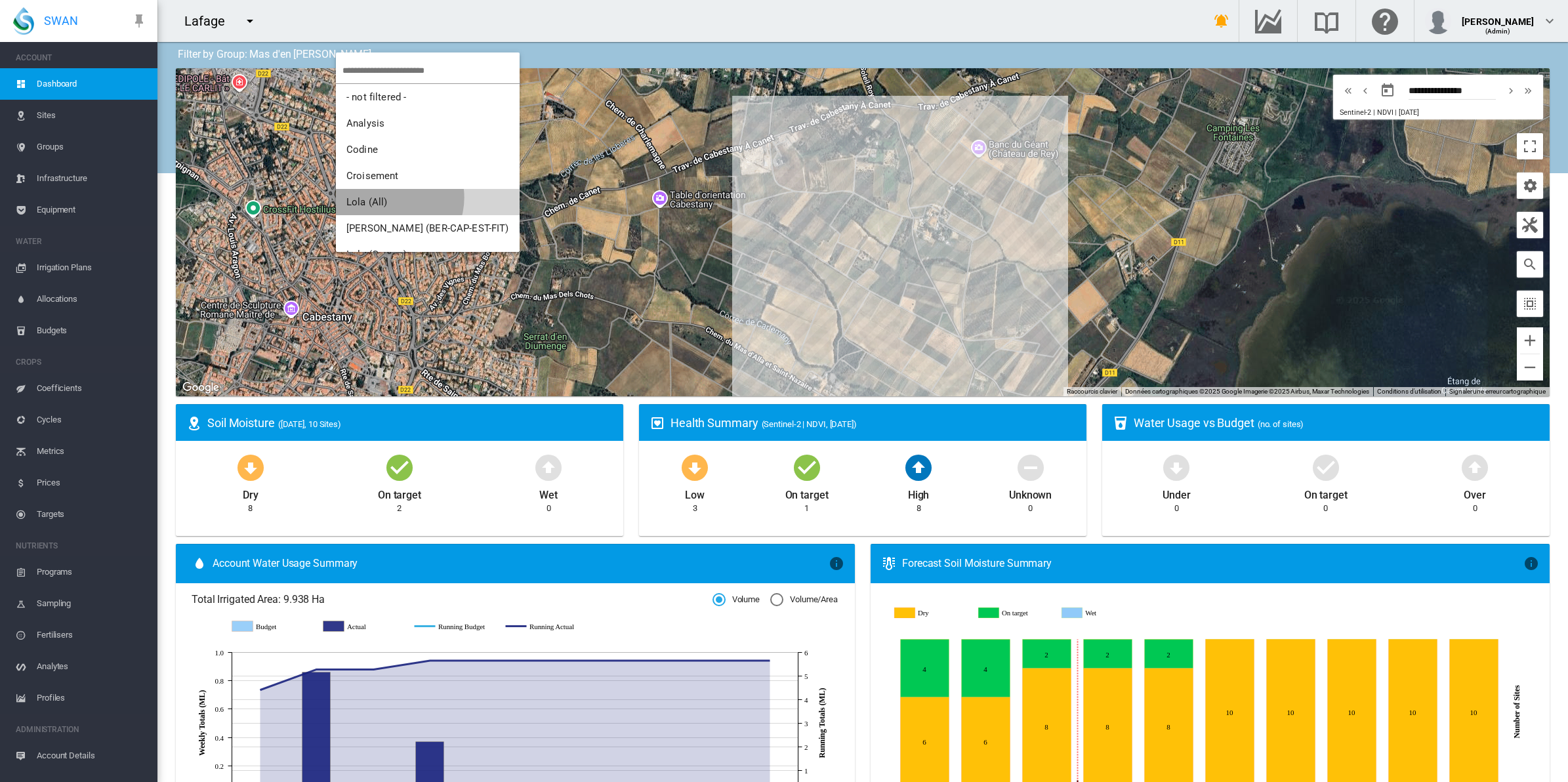
click at [391, 197] on button "Lola (All)" at bounding box center [427, 202] width 184 height 26
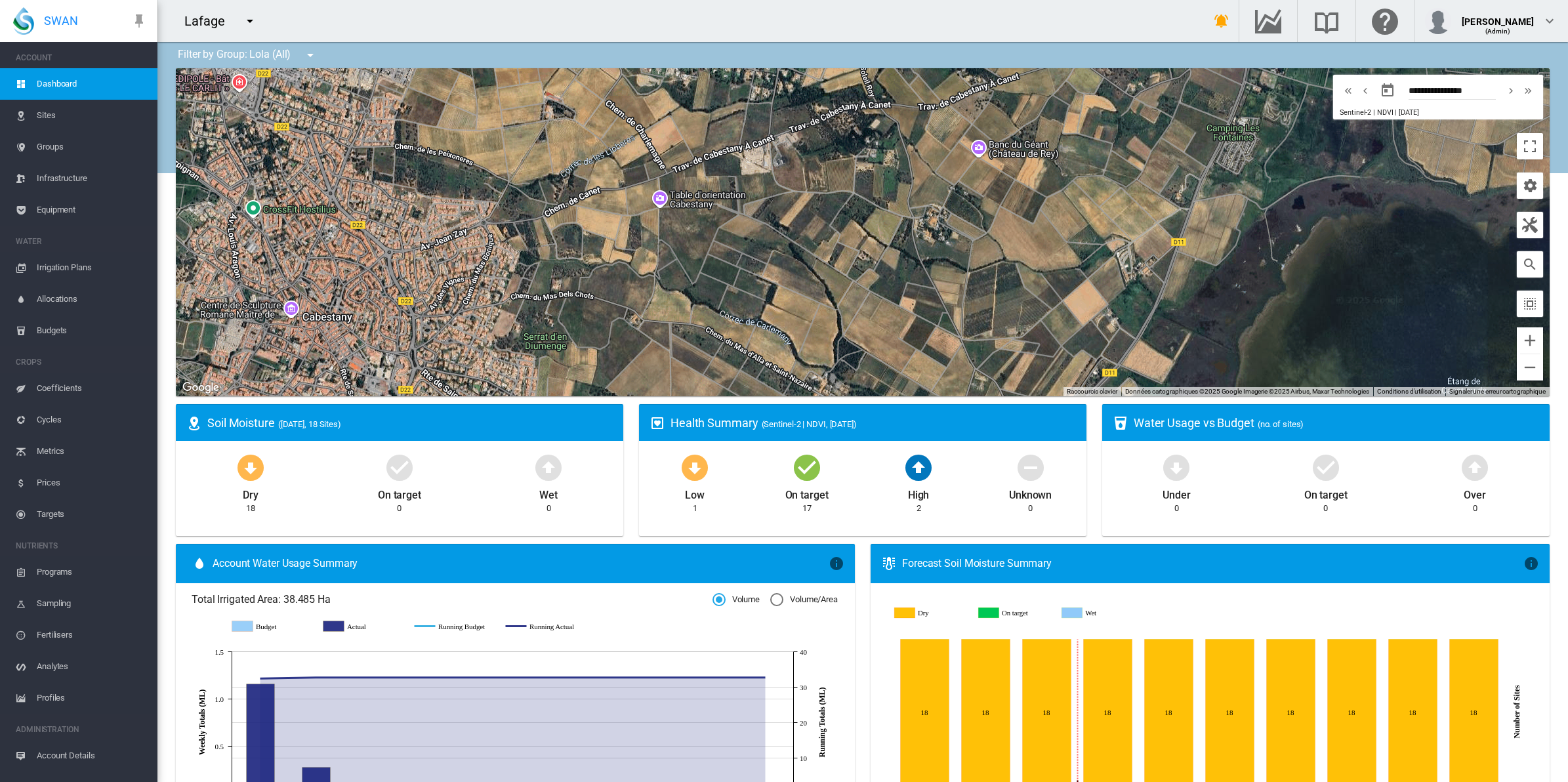
click at [62, 204] on span "Equipment" at bounding box center [92, 209] width 110 height 31
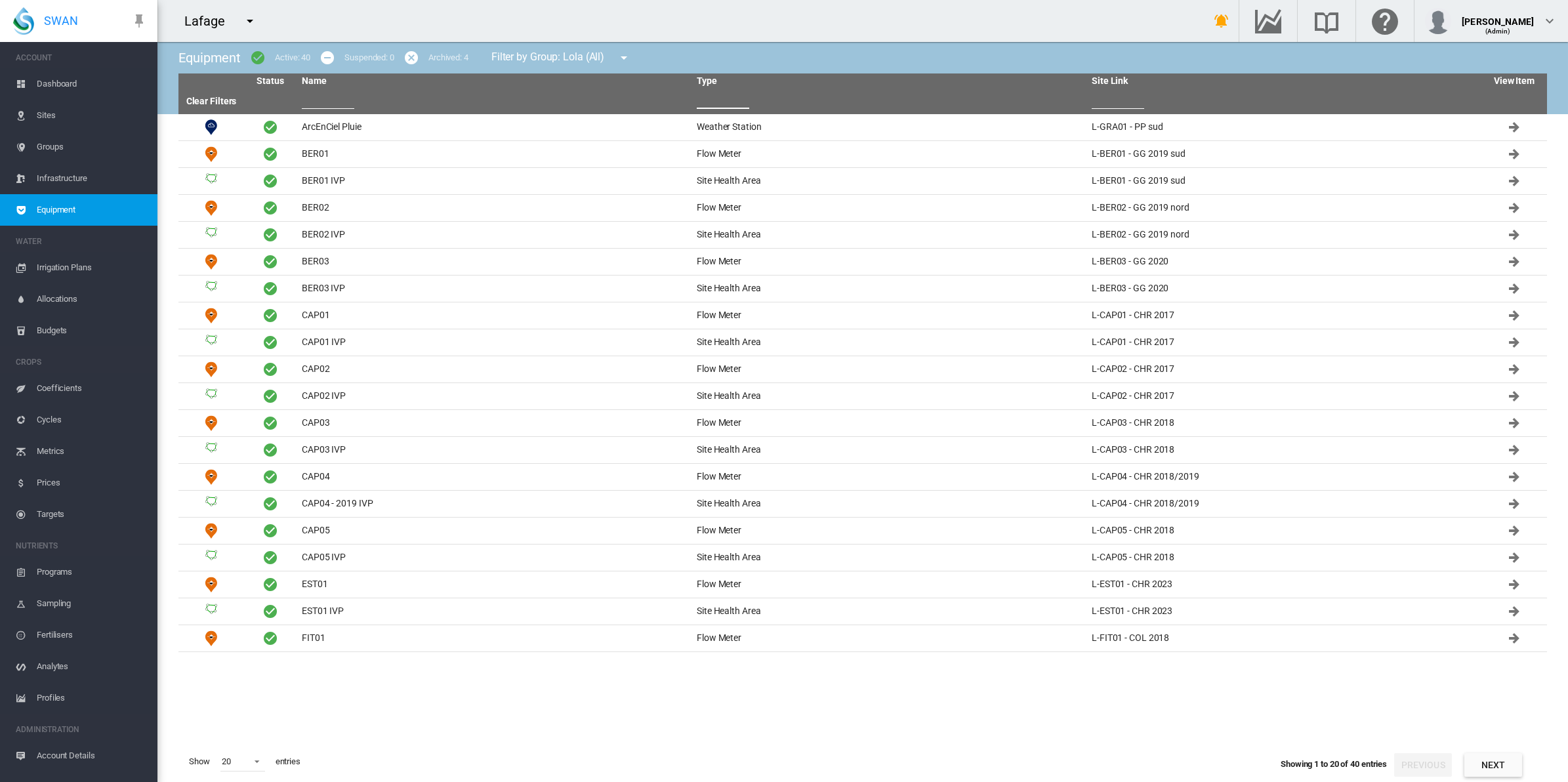
click at [729, 102] on input "text" at bounding box center [723, 98] width 53 height 19
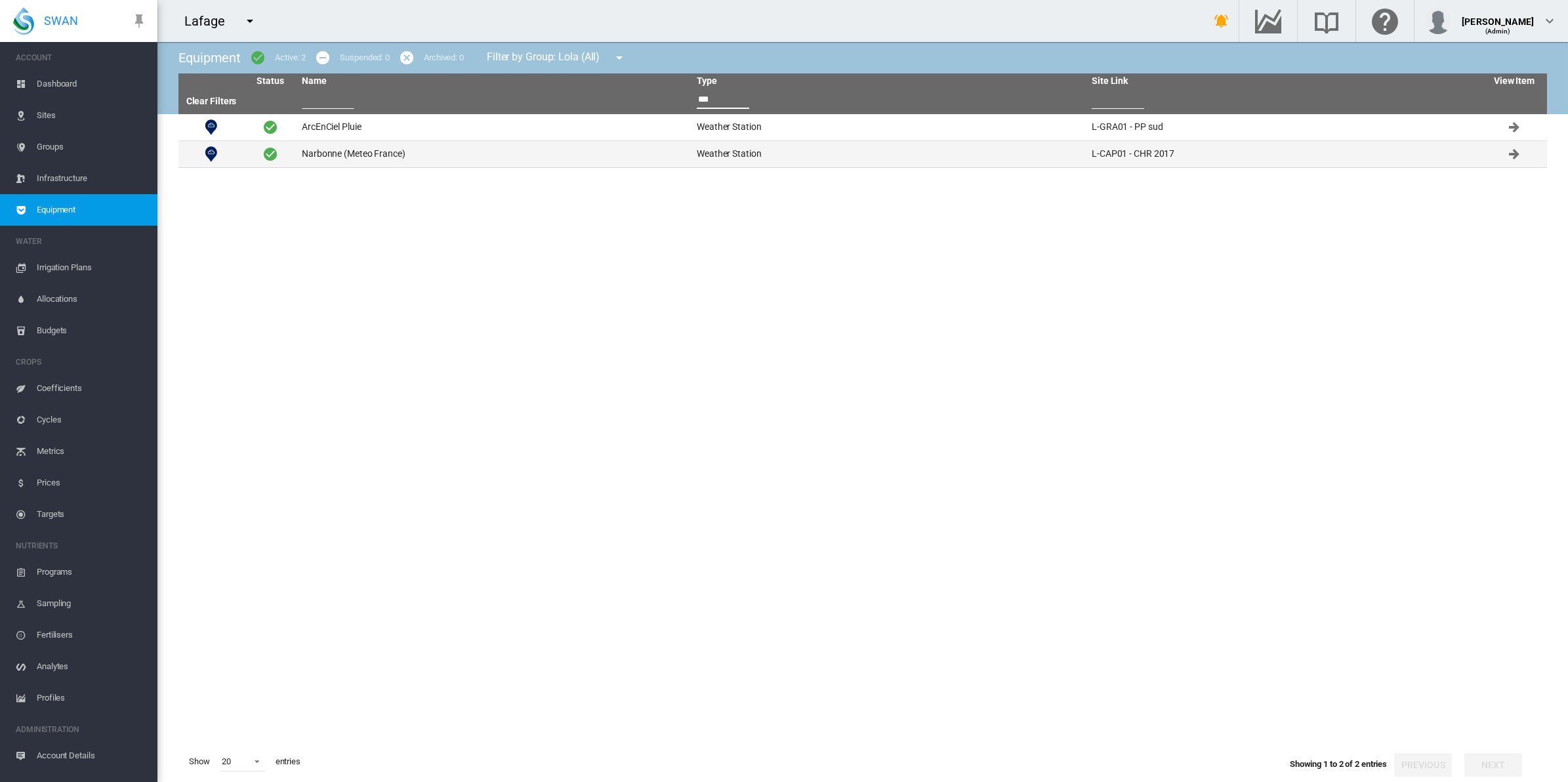
type input "***"
click at [388, 151] on td "Narbonne (Meteo France)" at bounding box center [494, 154] width 395 height 26
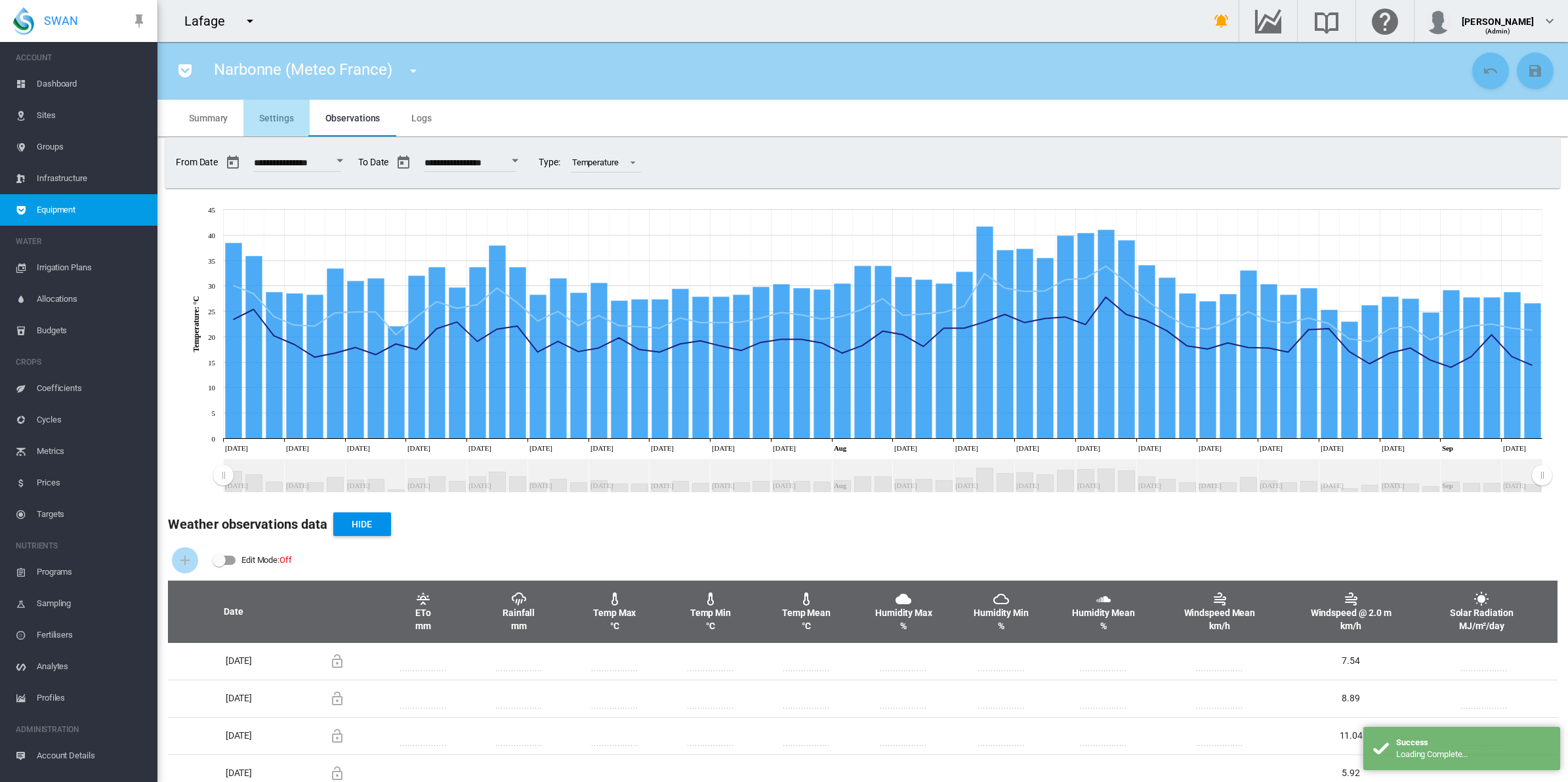
click at [273, 115] on span "Settings" at bounding box center [276, 118] width 34 height 11
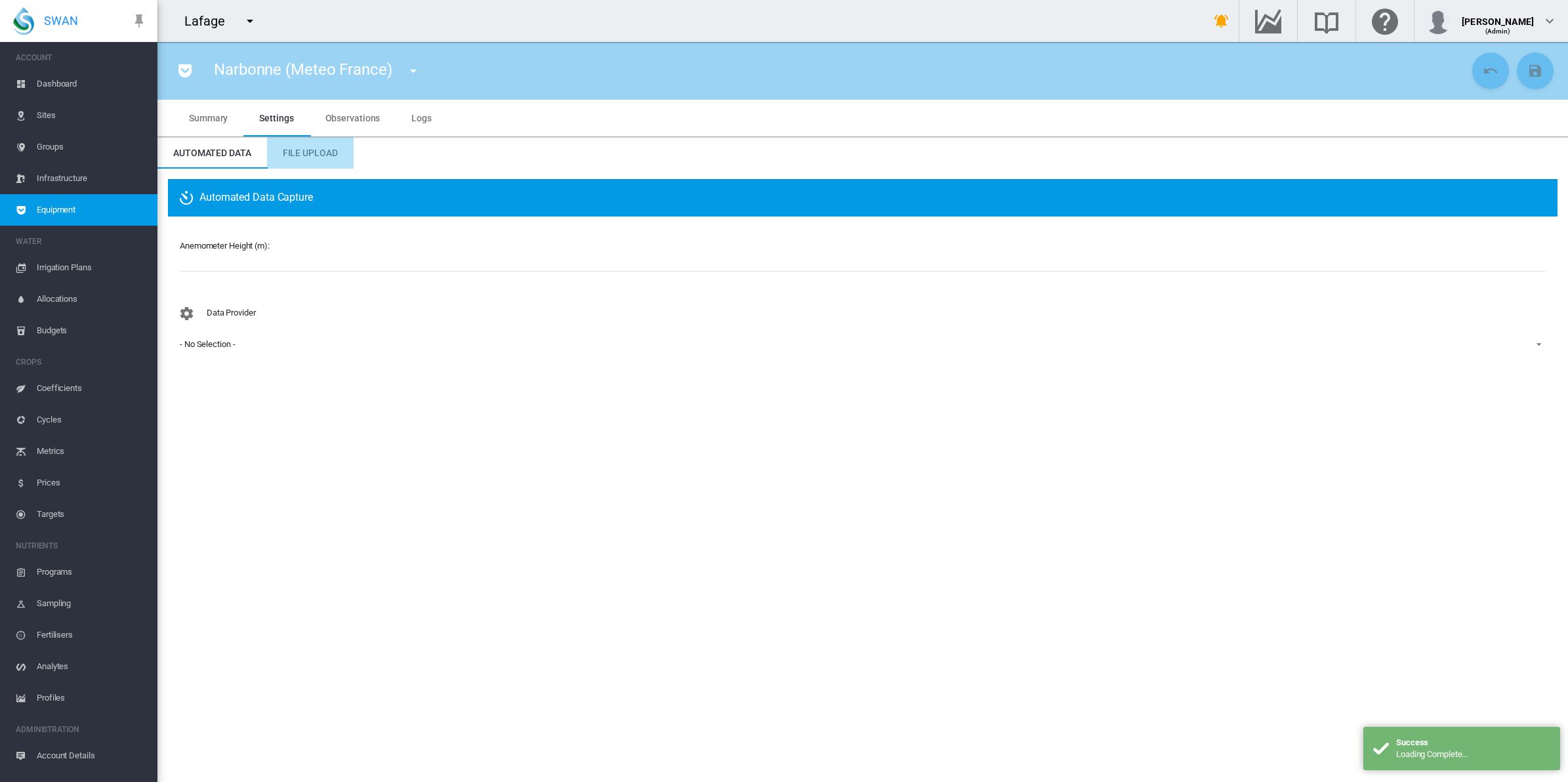
click at [318, 150] on span "File Upload" at bounding box center [310, 153] width 55 height 11
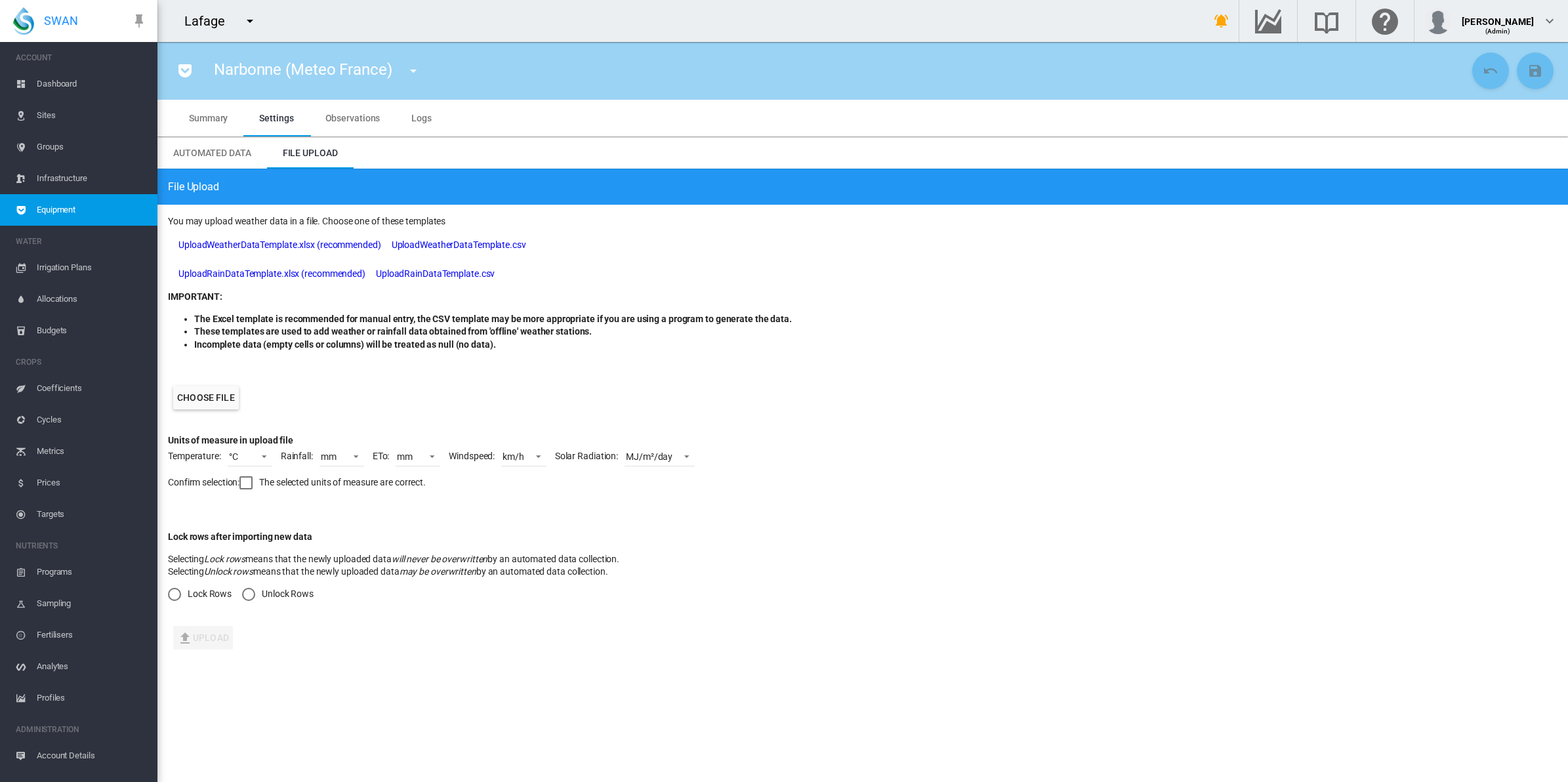
click at [209, 394] on label "Choose file" at bounding box center [206, 397] width 66 height 23
click at [0, 0] on input "Choose file" at bounding box center [0, 0] width 0 height 0
click at [520, 451] on div "km/h" at bounding box center [514, 457] width 21 height 11
click at [529, 388] on md-option "m/s" at bounding box center [539, 394] width 89 height 31
click at [244, 479] on div at bounding box center [246, 483] width 13 height 13
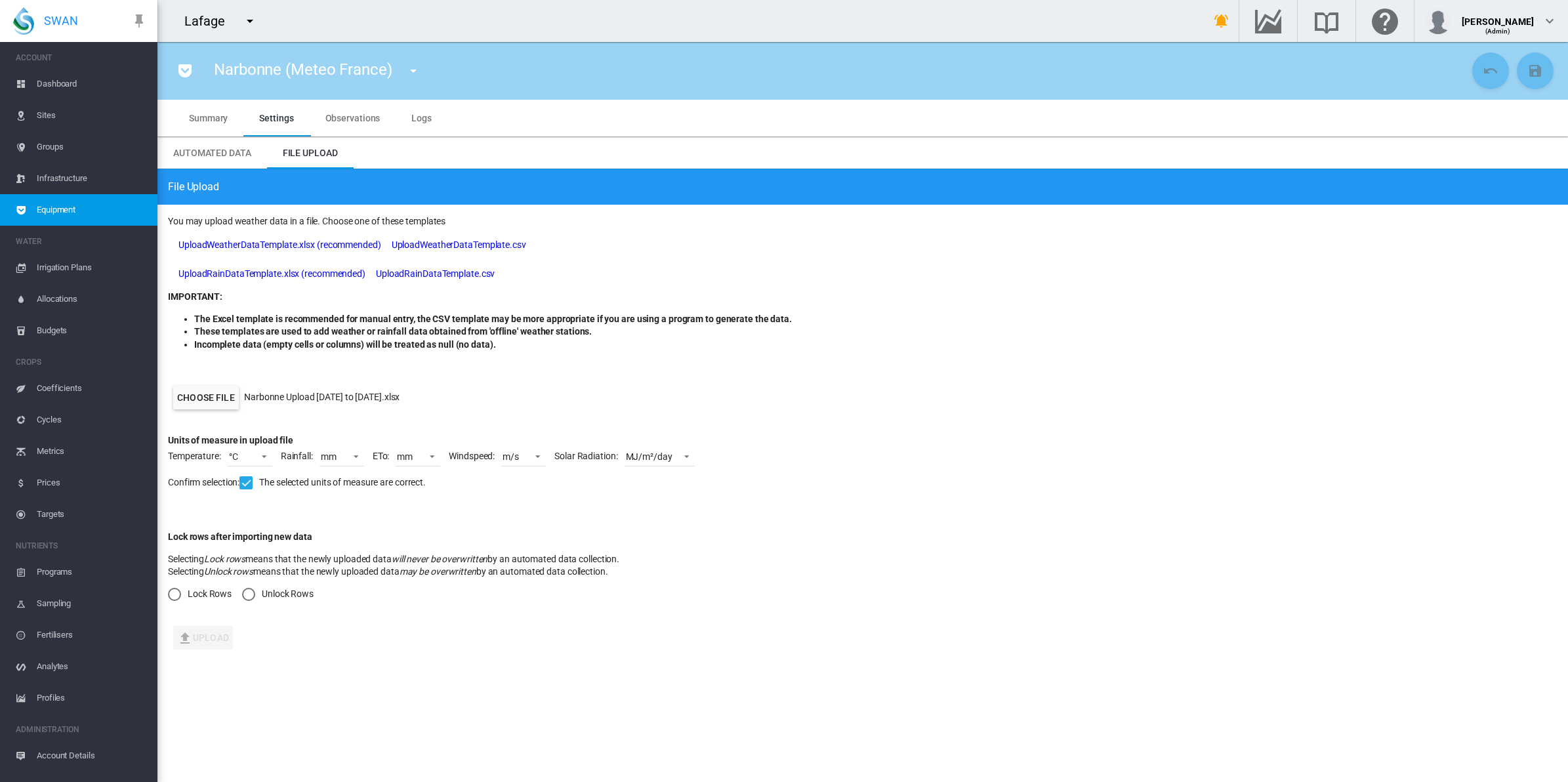
click at [251, 592] on div "Unlock Rows" at bounding box center [249, 594] width 13 height 13
click at [220, 634] on button "Upload" at bounding box center [203, 637] width 60 height 23
click at [894, 638] on form "You may upload weather data in a file. Choose one of these templates UploadWeat…" at bounding box center [863, 434] width 1411 height 459
click at [349, 116] on span "Observations" at bounding box center [353, 118] width 55 height 11
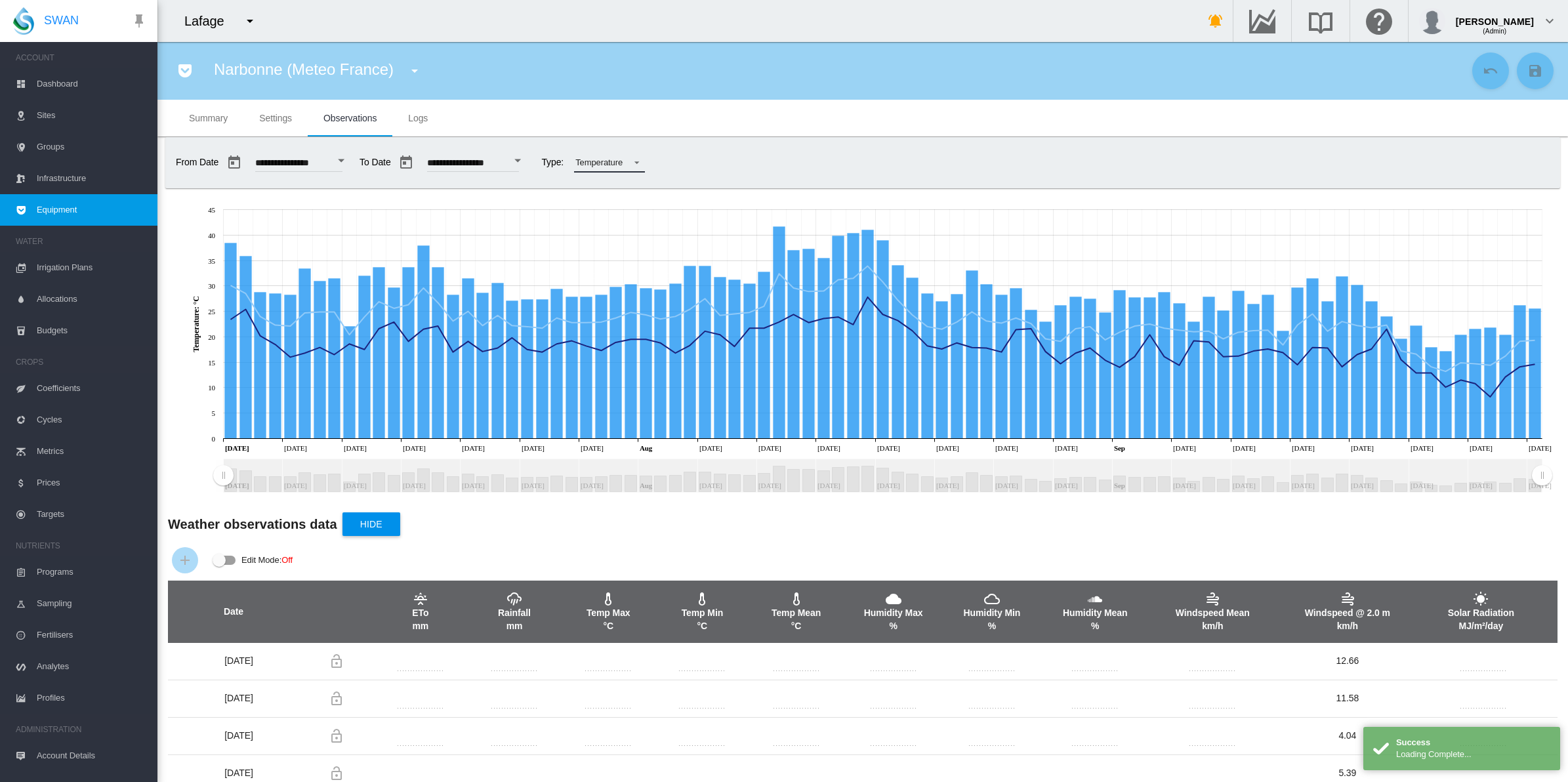
click at [641, 158] on span at bounding box center [633, 162] width 16 height 12
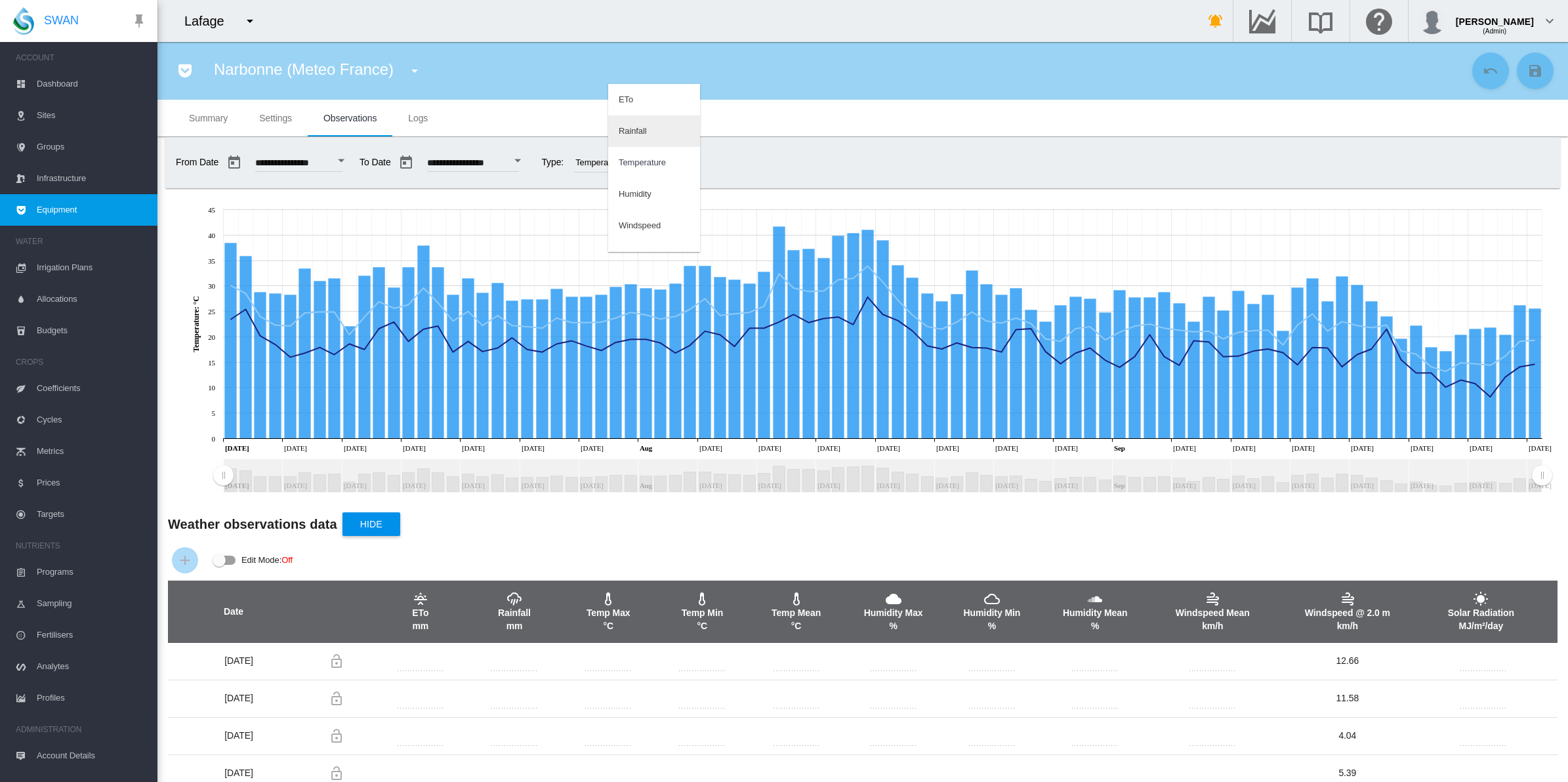
click at [650, 131] on md-option "Rainfall" at bounding box center [654, 131] width 92 height 31
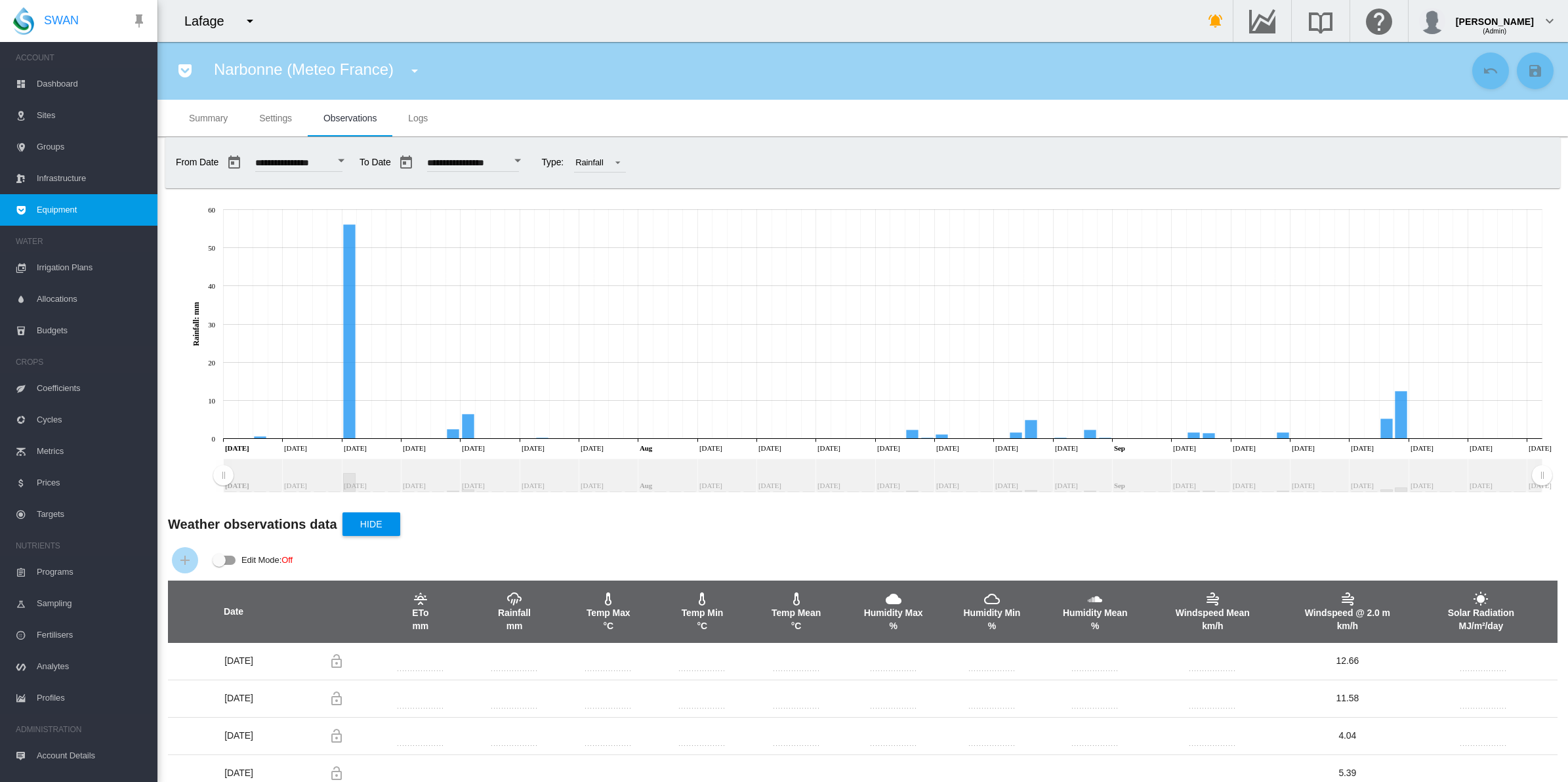
click at [73, 80] on span "Dashboard" at bounding box center [92, 84] width 110 height 31
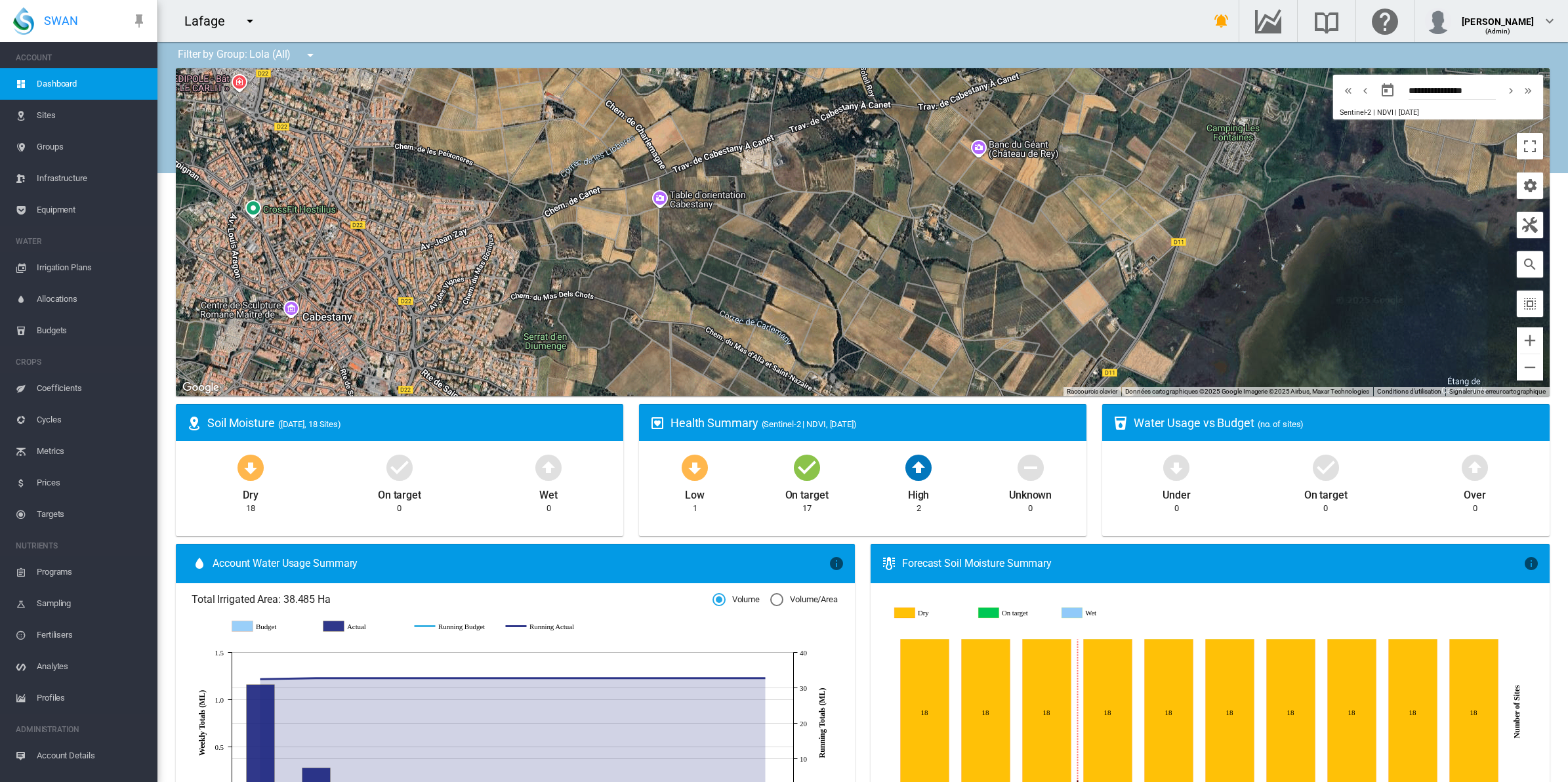
click at [310, 53] on md-icon "icon-menu-down" at bounding box center [310, 55] width 16 height 16
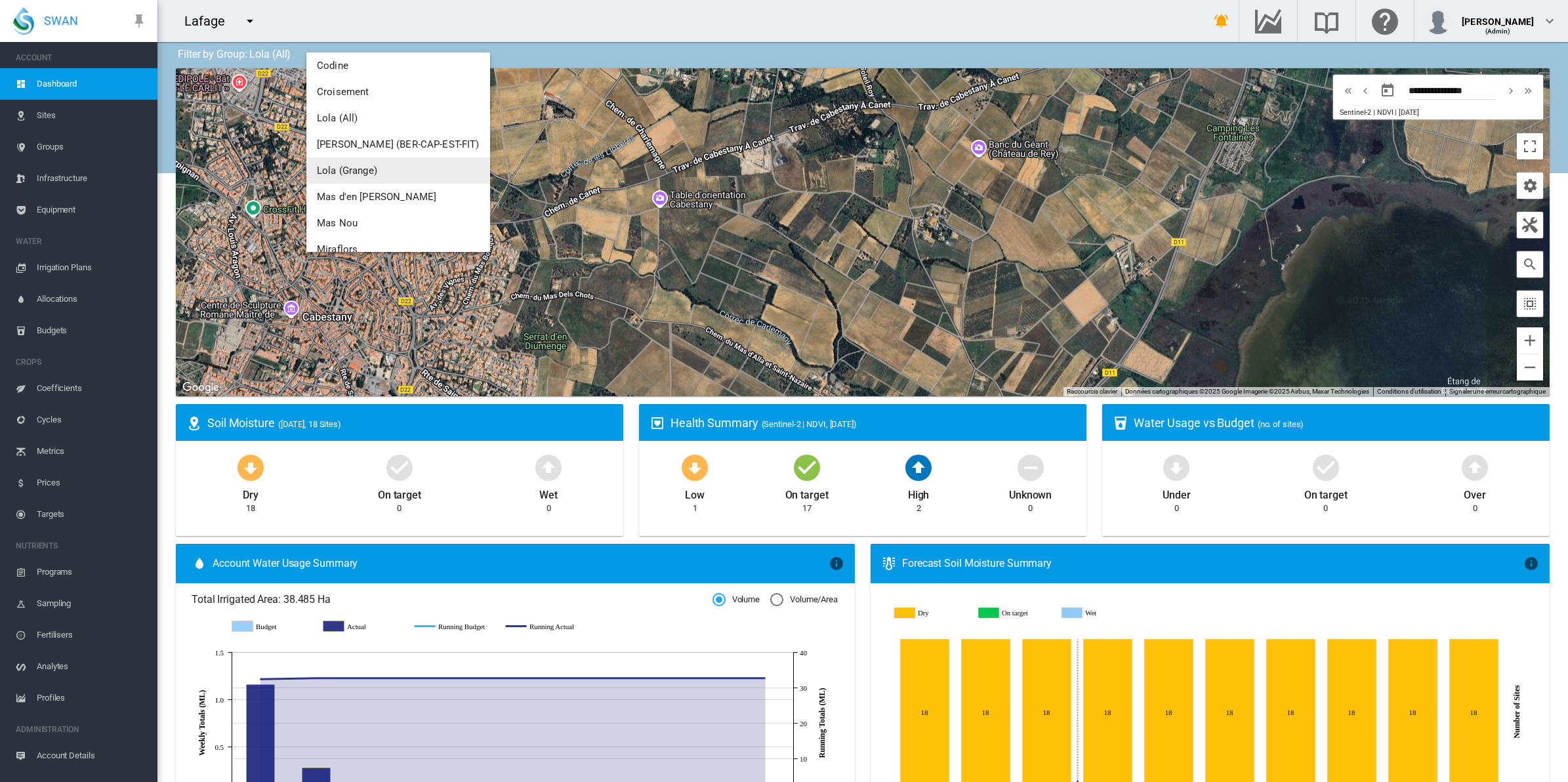
scroll to position [164, 0]
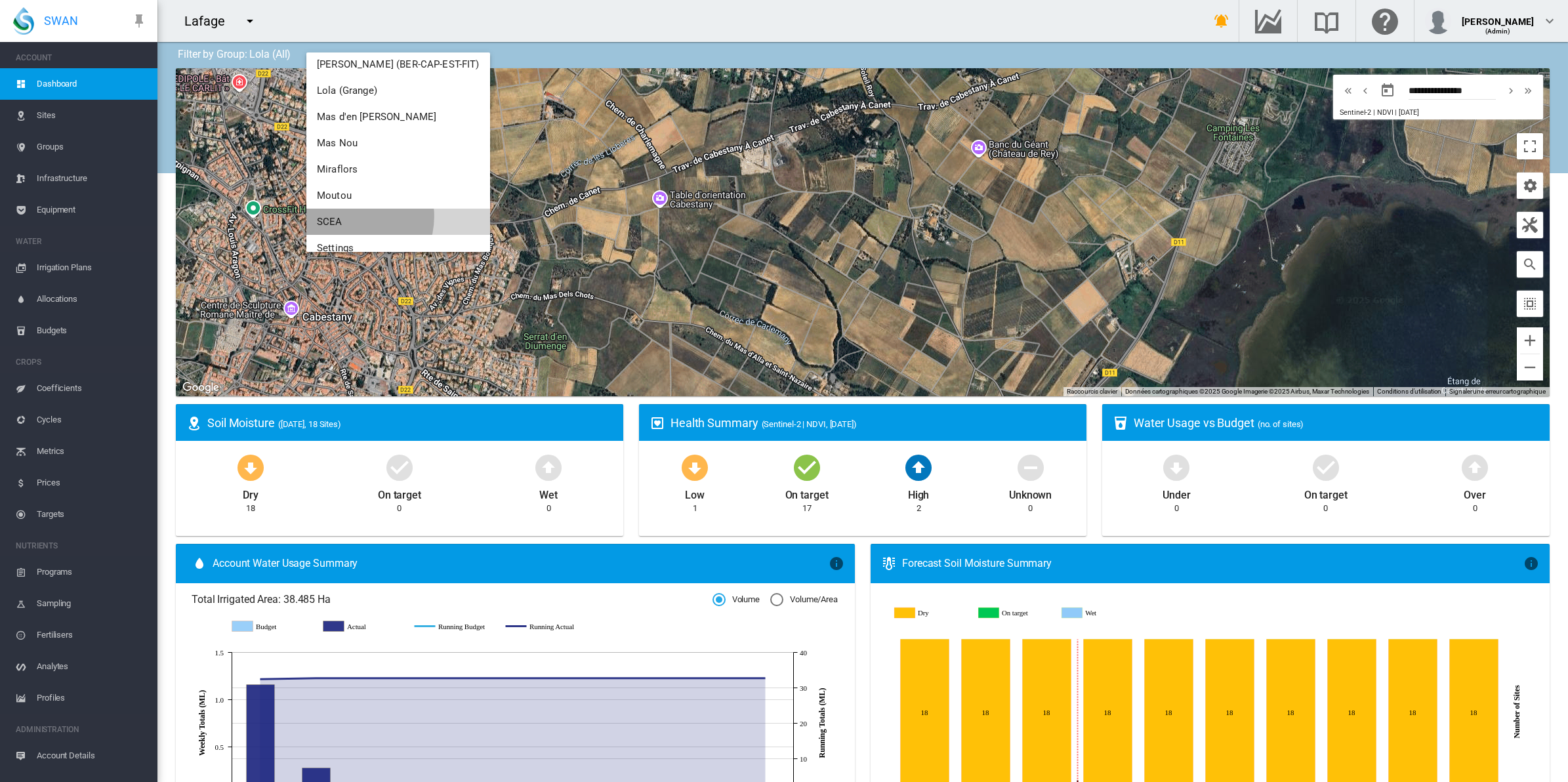
click at [351, 217] on button "SCEA" at bounding box center [398, 221] width 184 height 26
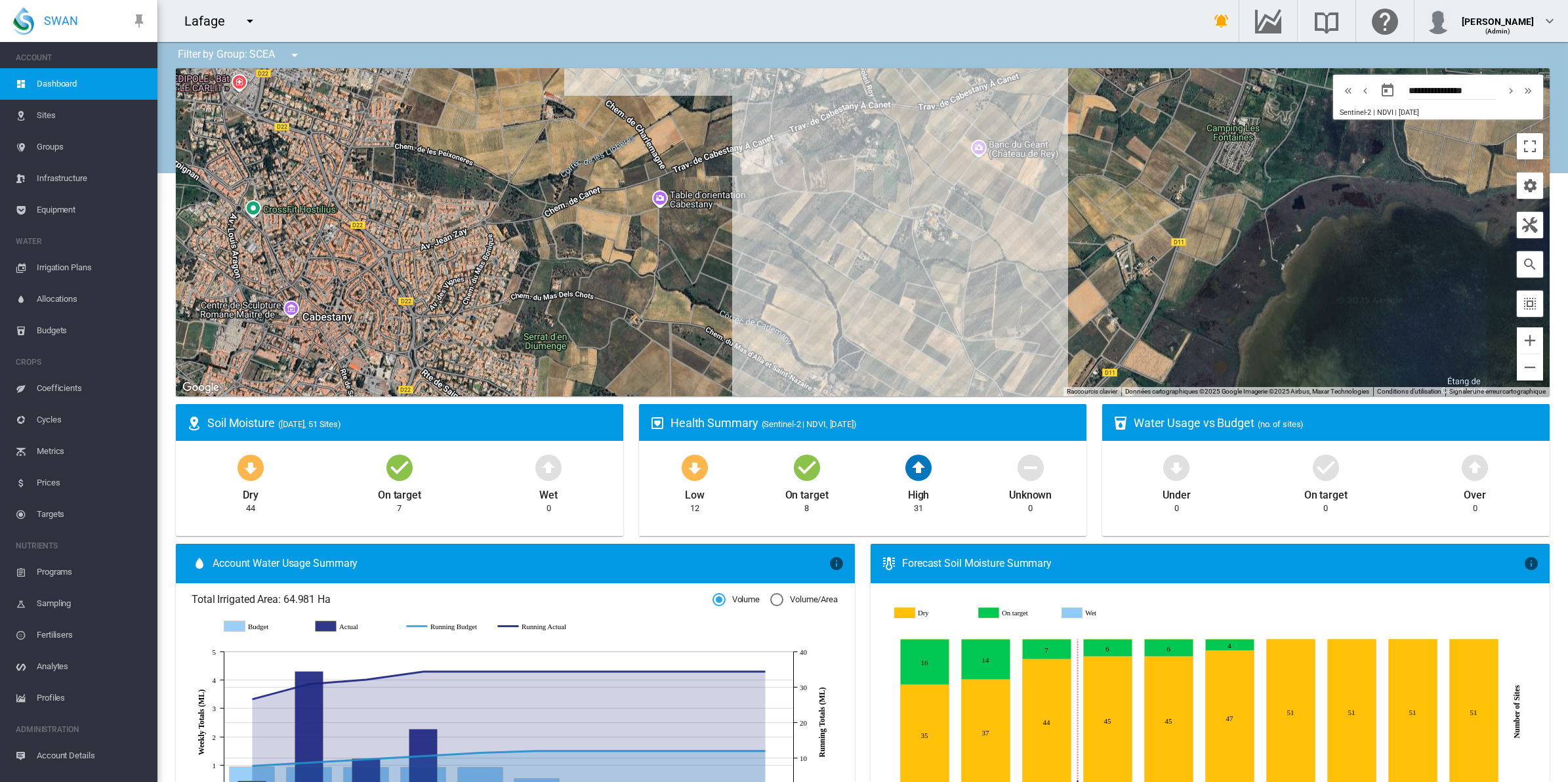
click at [62, 205] on span "Equipment" at bounding box center [92, 209] width 110 height 31
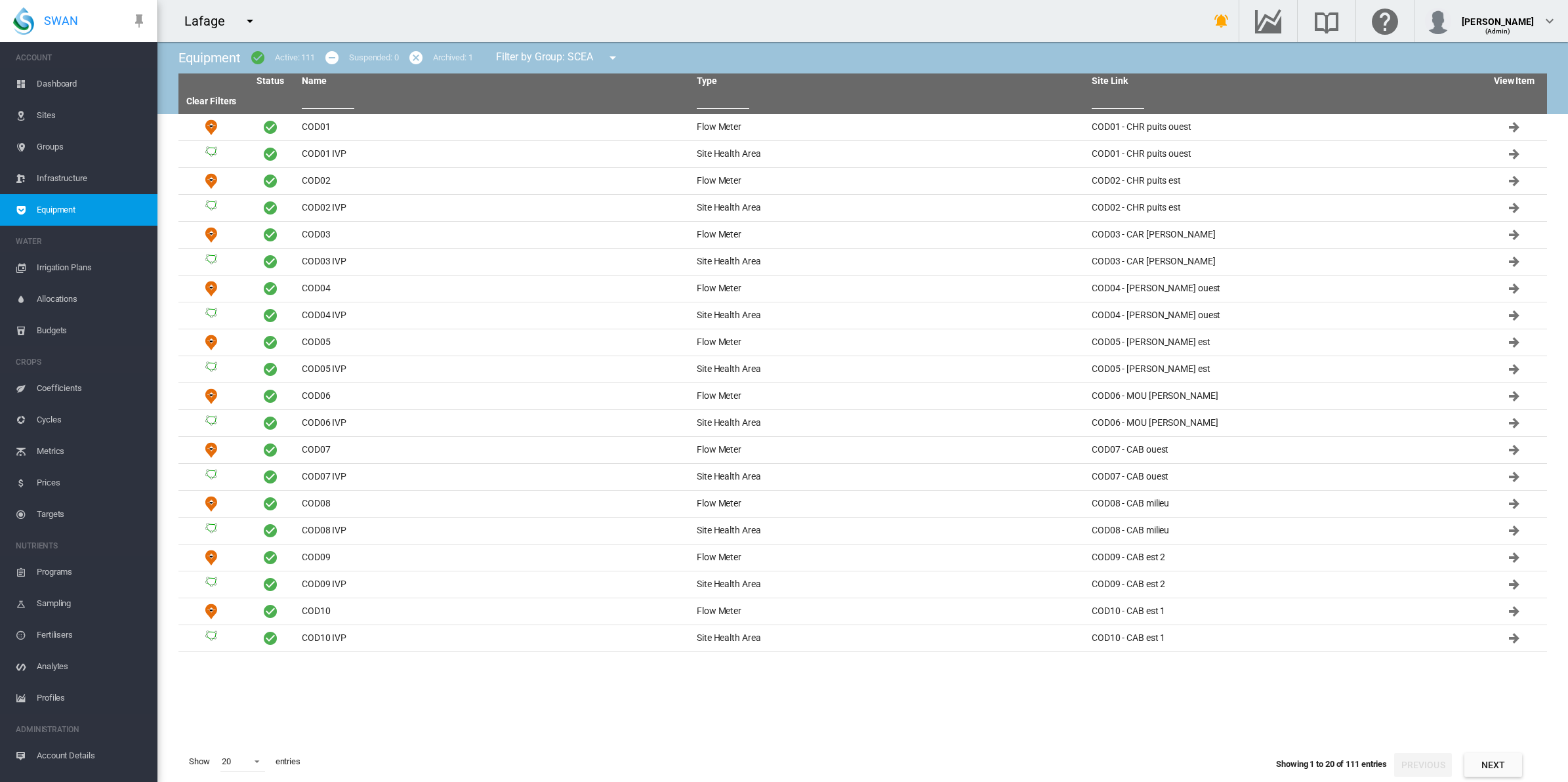
click at [725, 95] on input "text" at bounding box center [723, 98] width 53 height 19
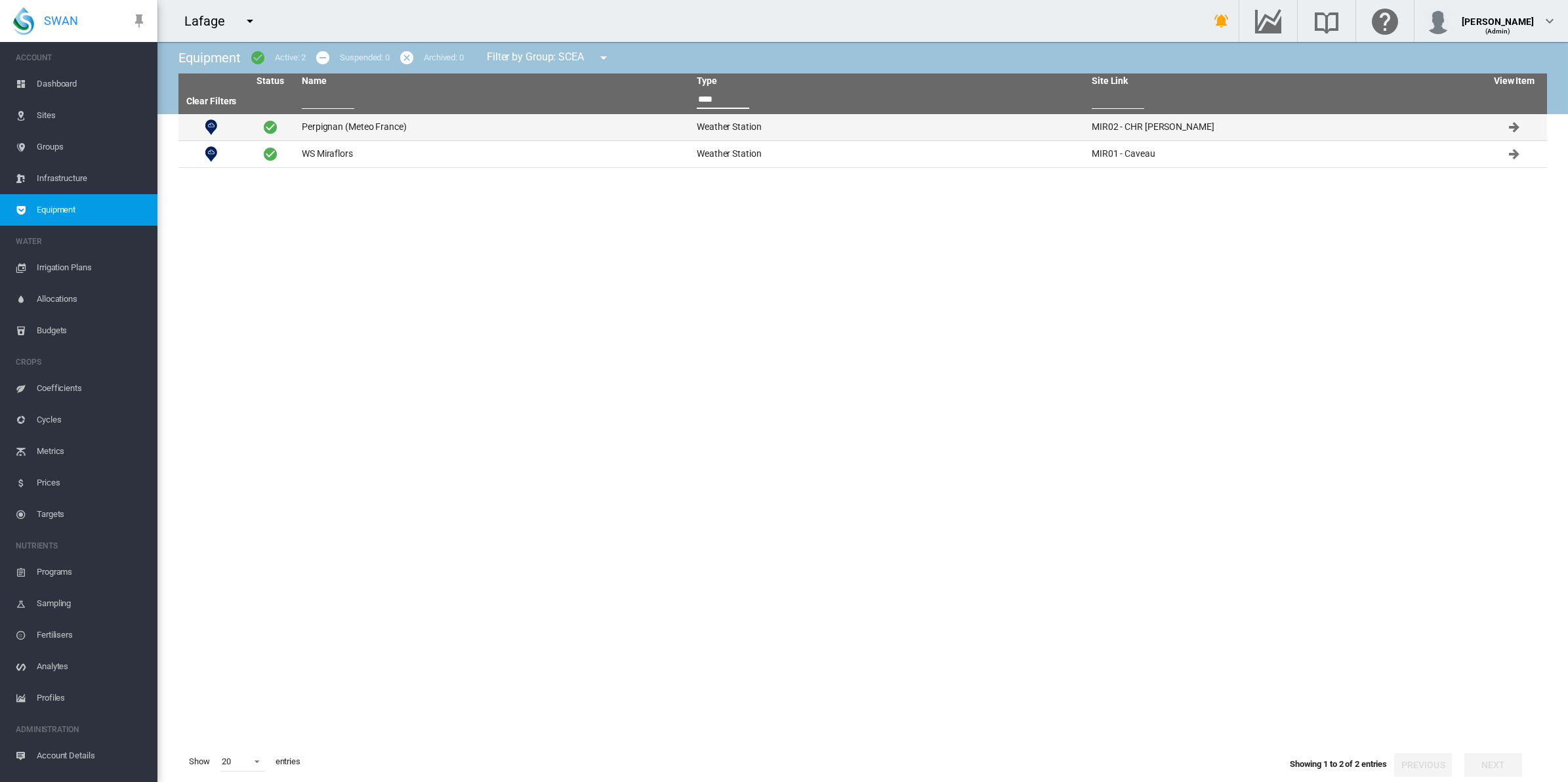
type input "****"
click at [366, 122] on td "Perpignan (Meteo France)" at bounding box center [494, 127] width 395 height 26
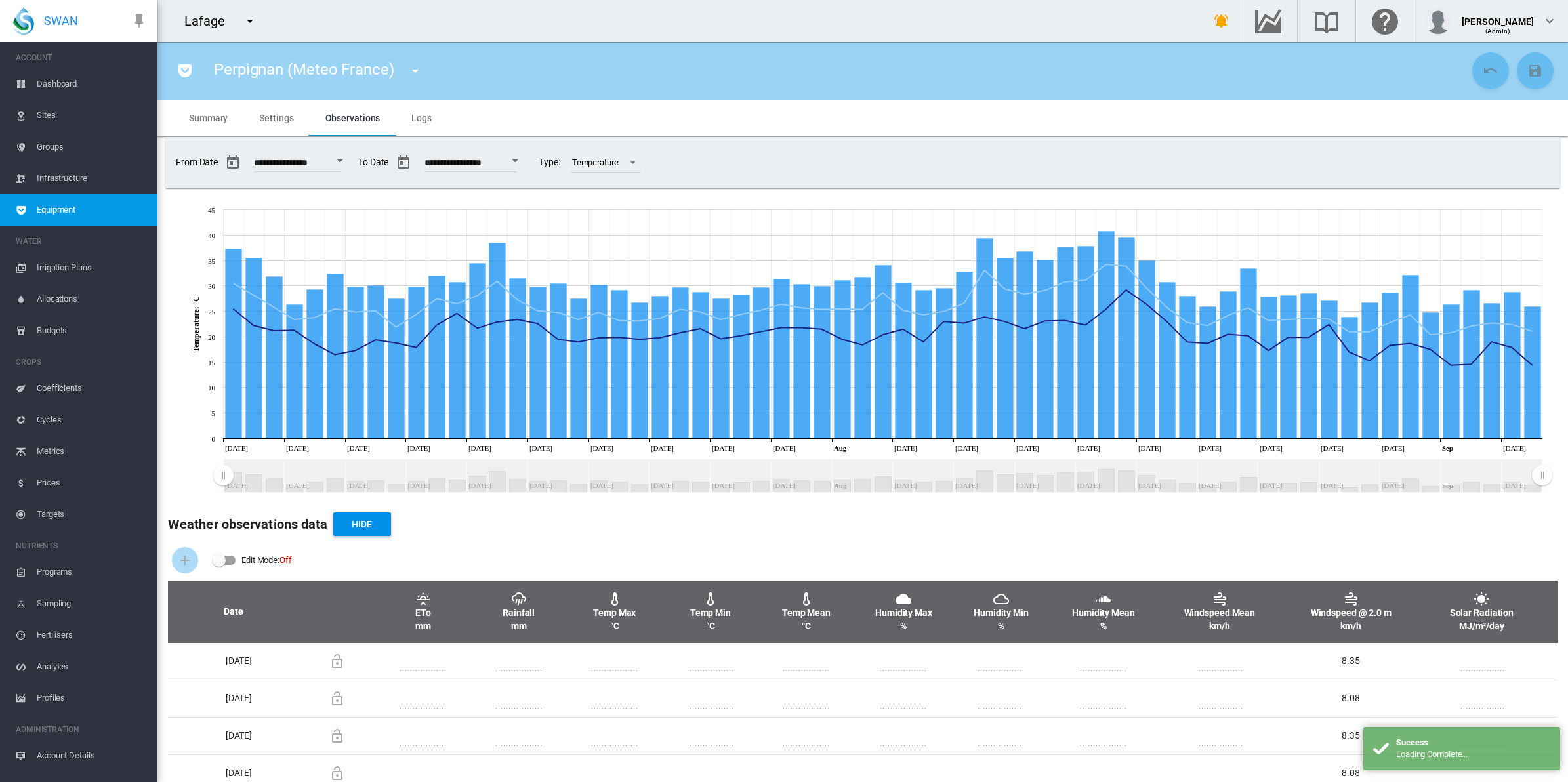
click at [265, 113] on span "Settings" at bounding box center [276, 118] width 34 height 11
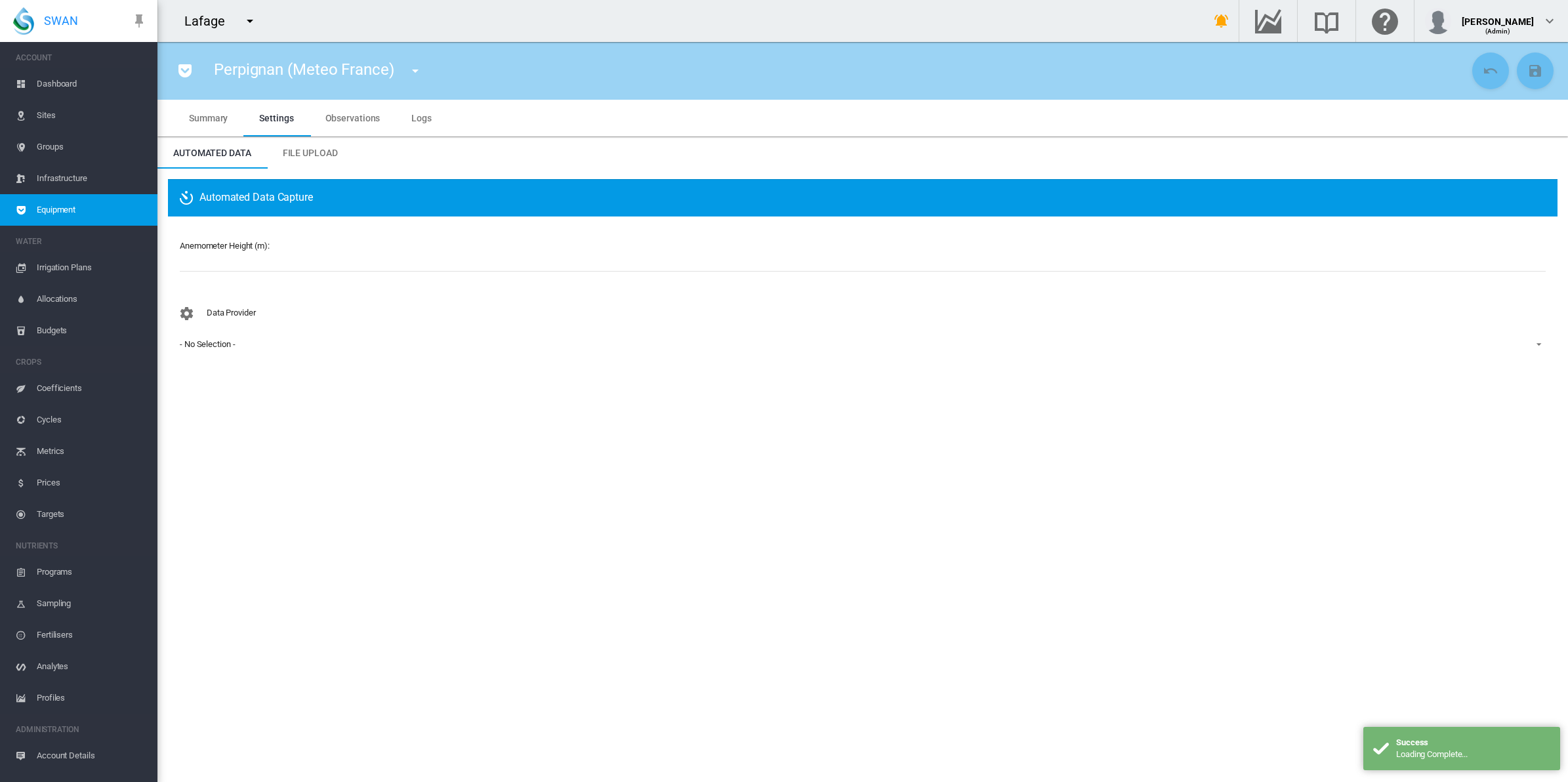
click at [322, 149] on span "File Upload" at bounding box center [310, 153] width 55 height 11
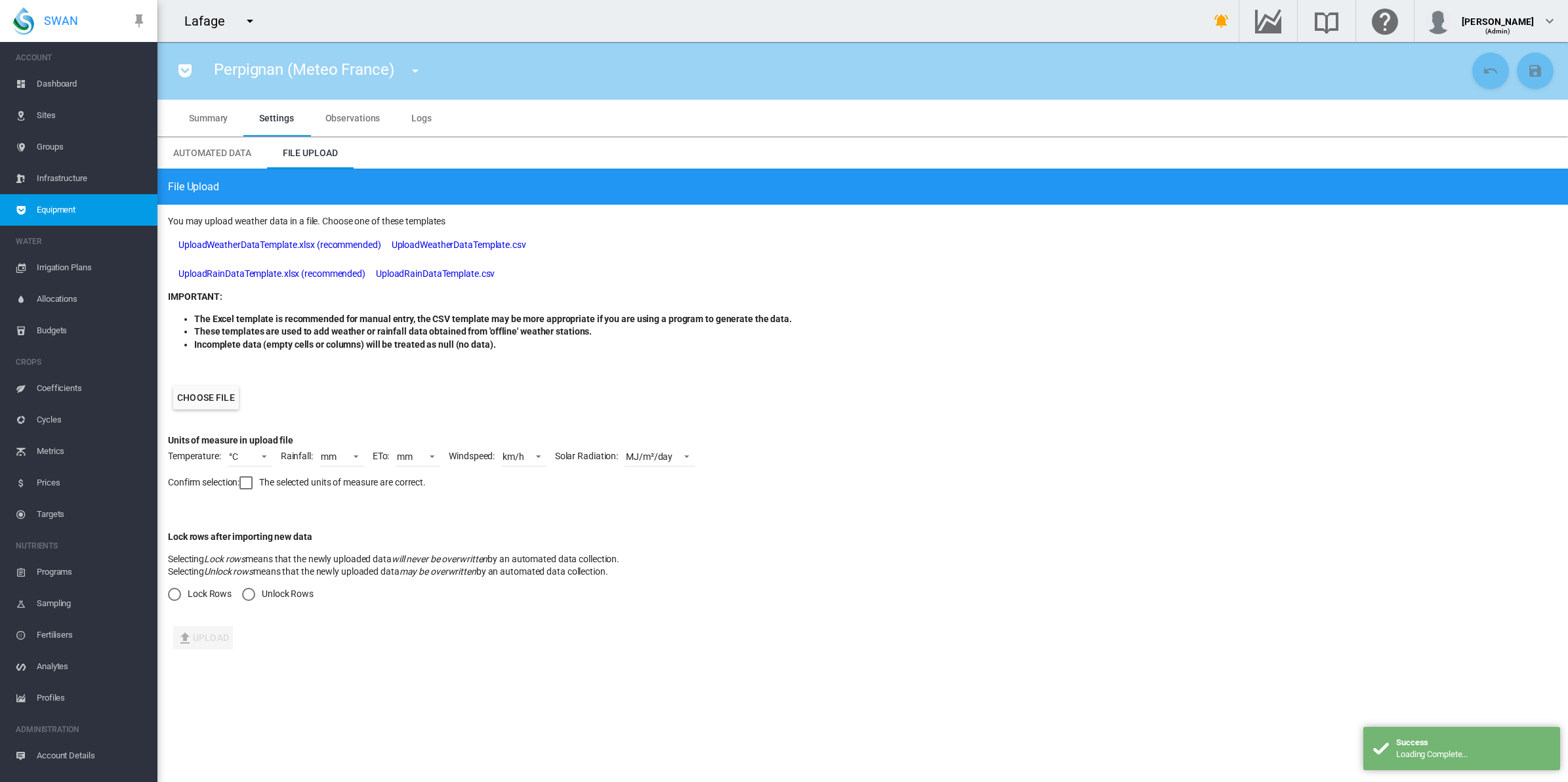
click at [202, 398] on label "Choose file" at bounding box center [206, 397] width 66 height 23
click at [0, 0] on input "Choose file" at bounding box center [0, 0] width 0 height 0
click at [534, 450] on span at bounding box center [535, 455] width 16 height 12
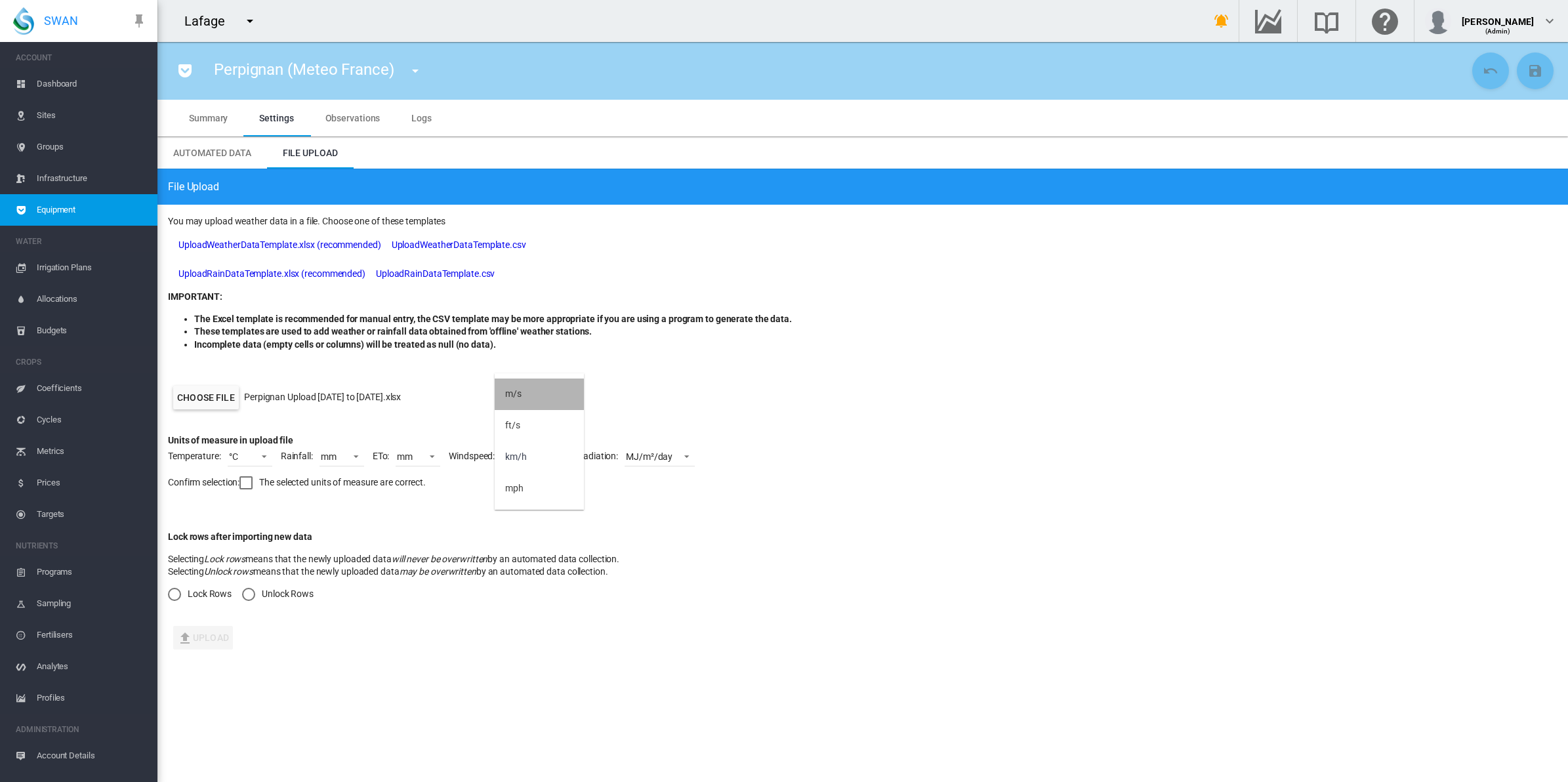
click at [525, 398] on md-option "m/s" at bounding box center [539, 394] width 89 height 31
click at [267, 483] on div "Confirm selection: The selected units of measure are correct." at bounding box center [863, 488] width 1389 height 43
click at [248, 483] on div at bounding box center [246, 483] width 13 height 13
click at [248, 592] on div "Unlock Rows" at bounding box center [249, 594] width 13 height 13
click at [223, 634] on button "Upload" at bounding box center [203, 637] width 60 height 23
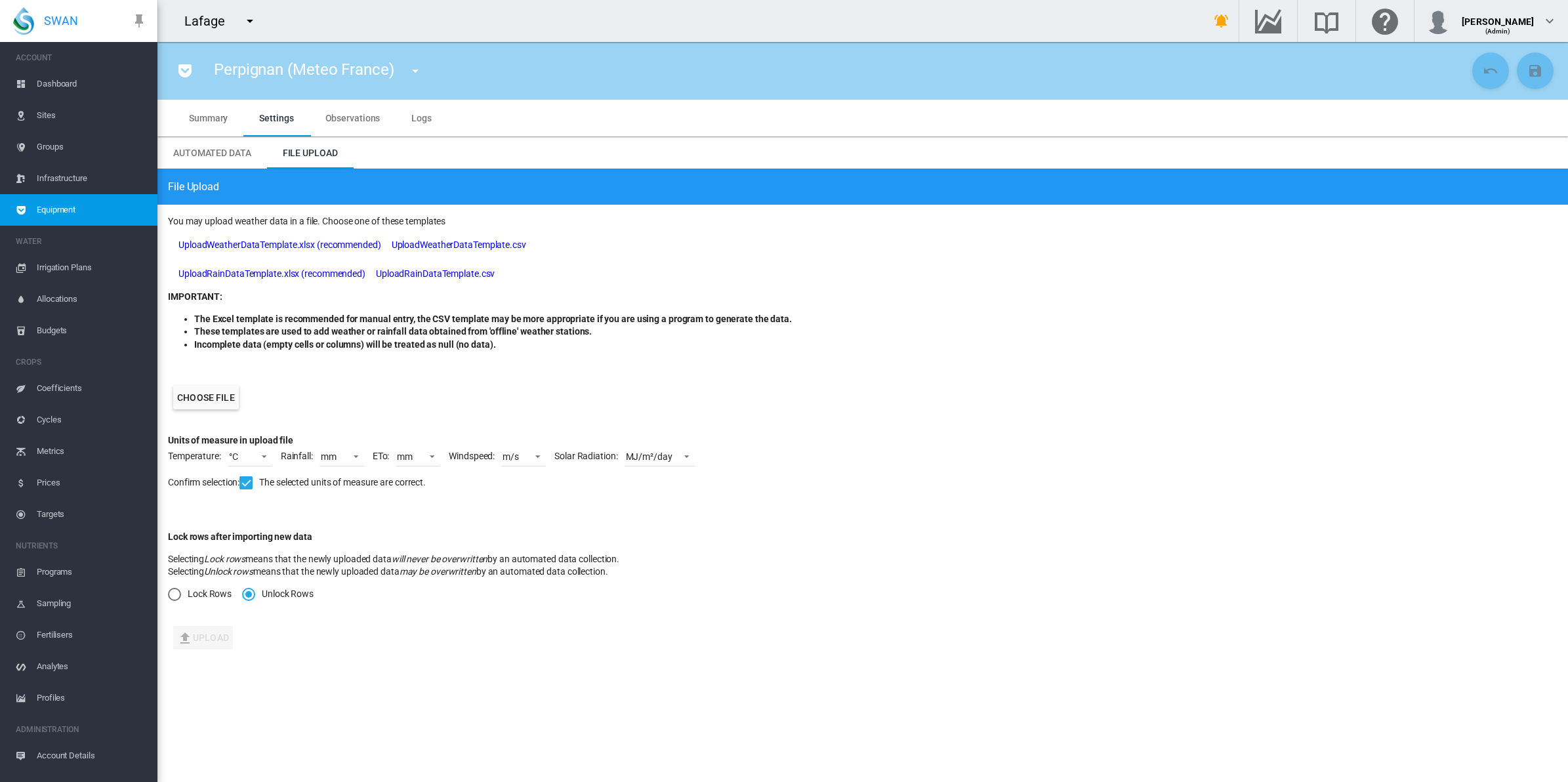
click at [361, 117] on span "Observations" at bounding box center [353, 118] width 55 height 11
